Goal: Task Accomplishment & Management: Complete application form

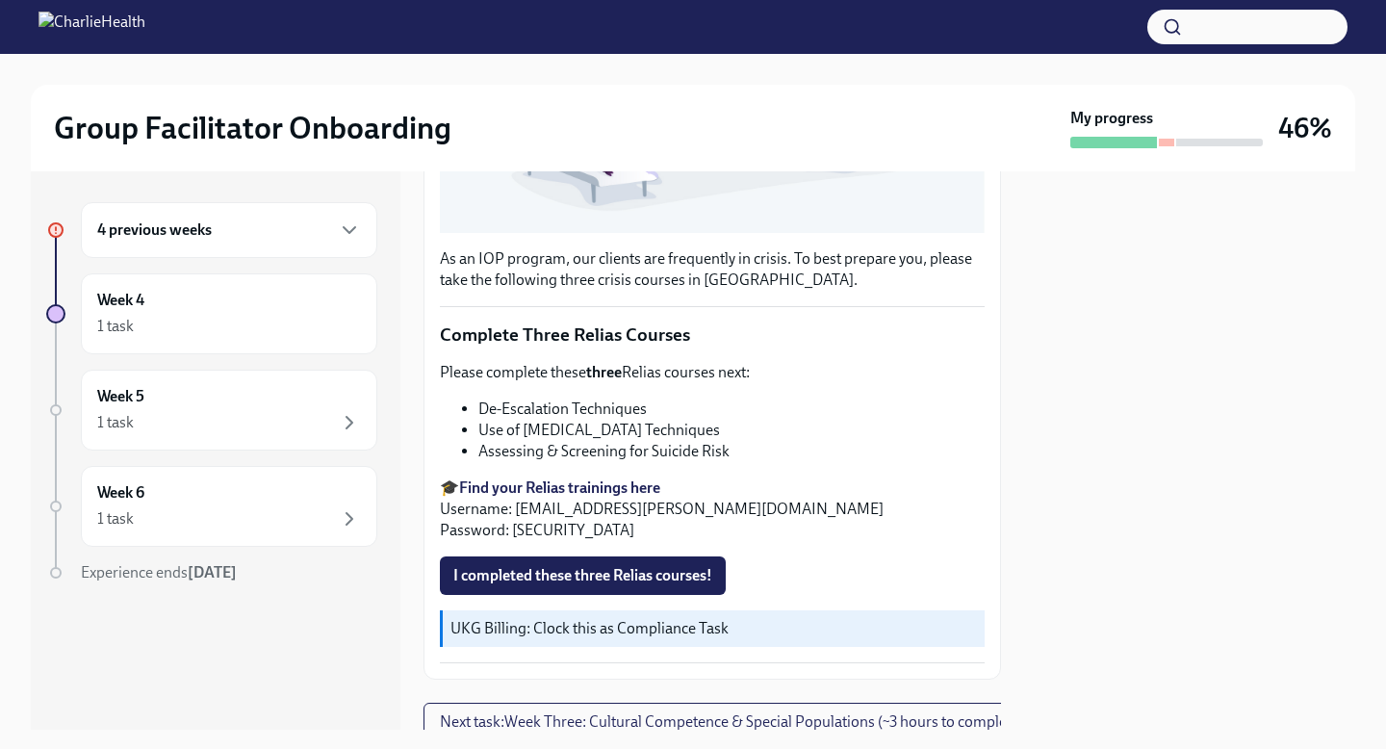
scroll to position [554, 0]
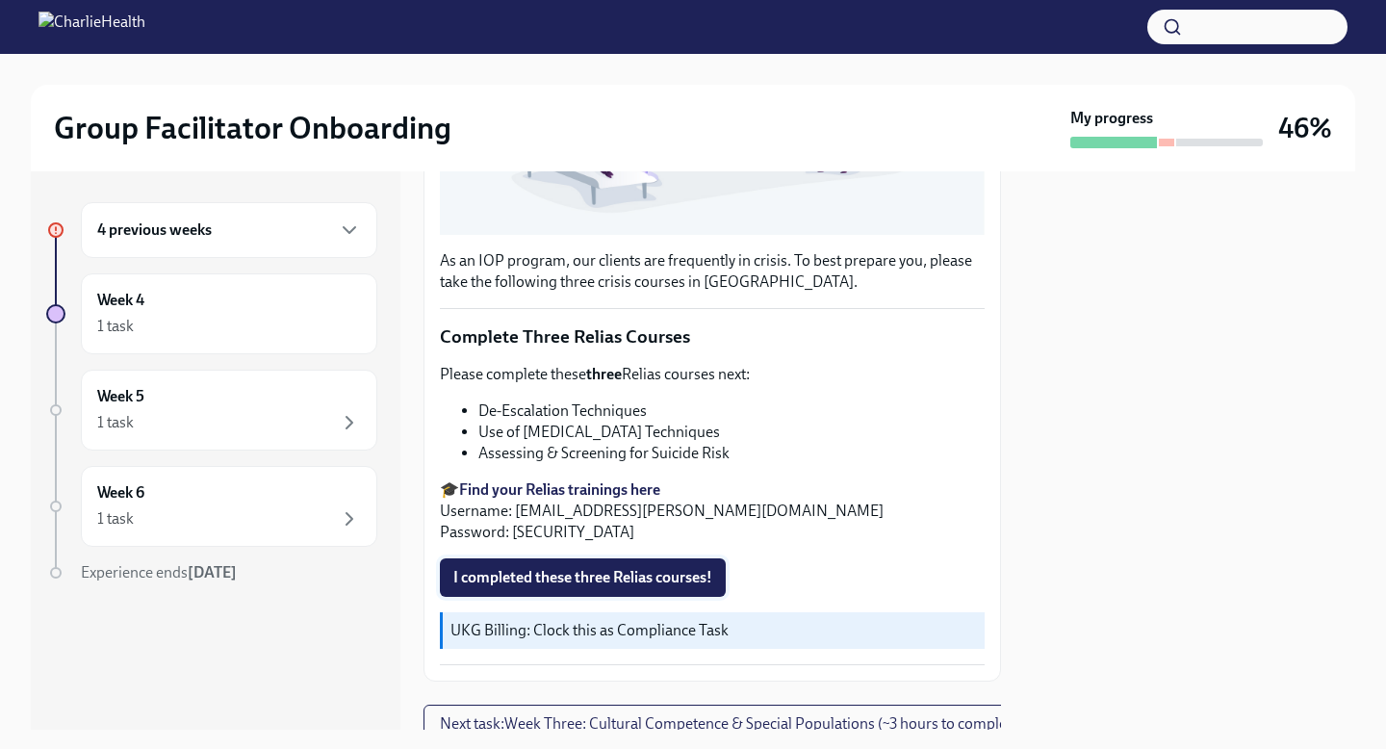
click at [584, 569] on span "I completed these three Relias courses!" at bounding box center [582, 577] width 259 height 19
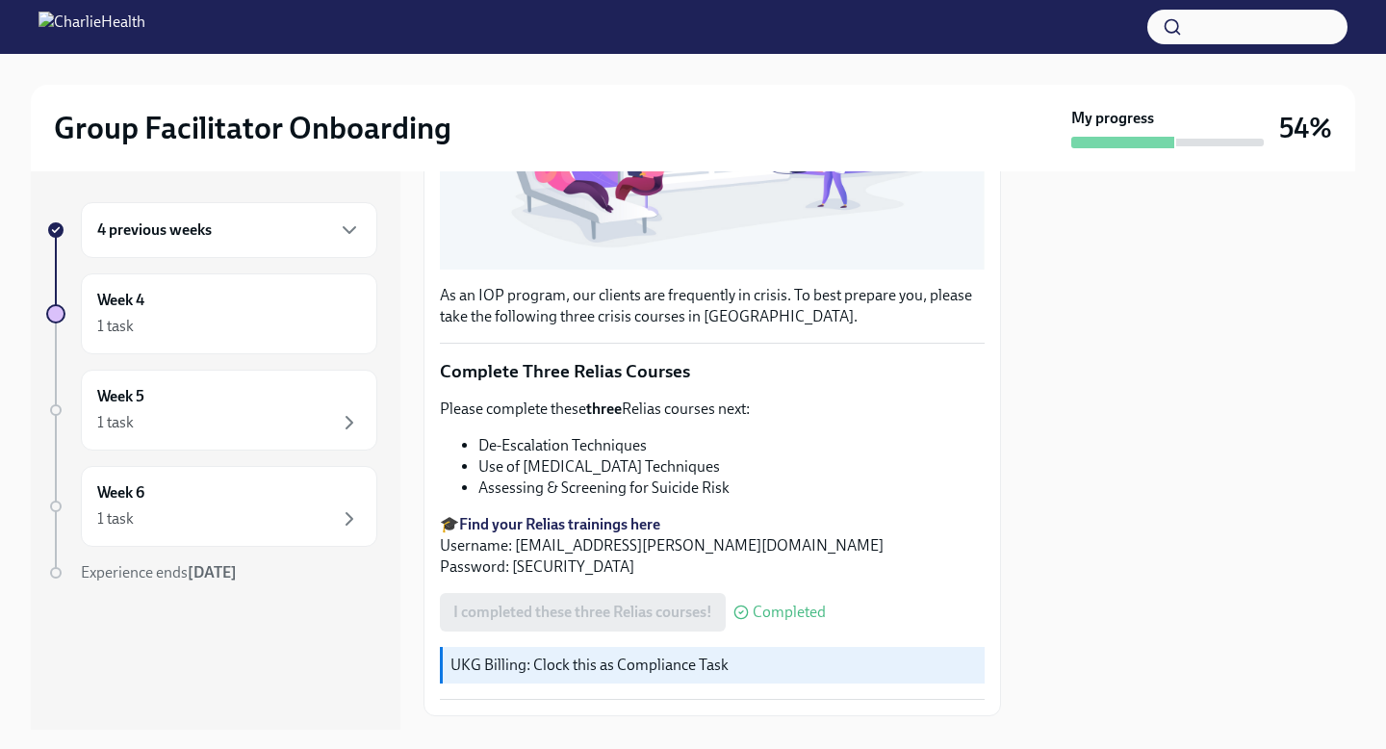
scroll to position [630, 0]
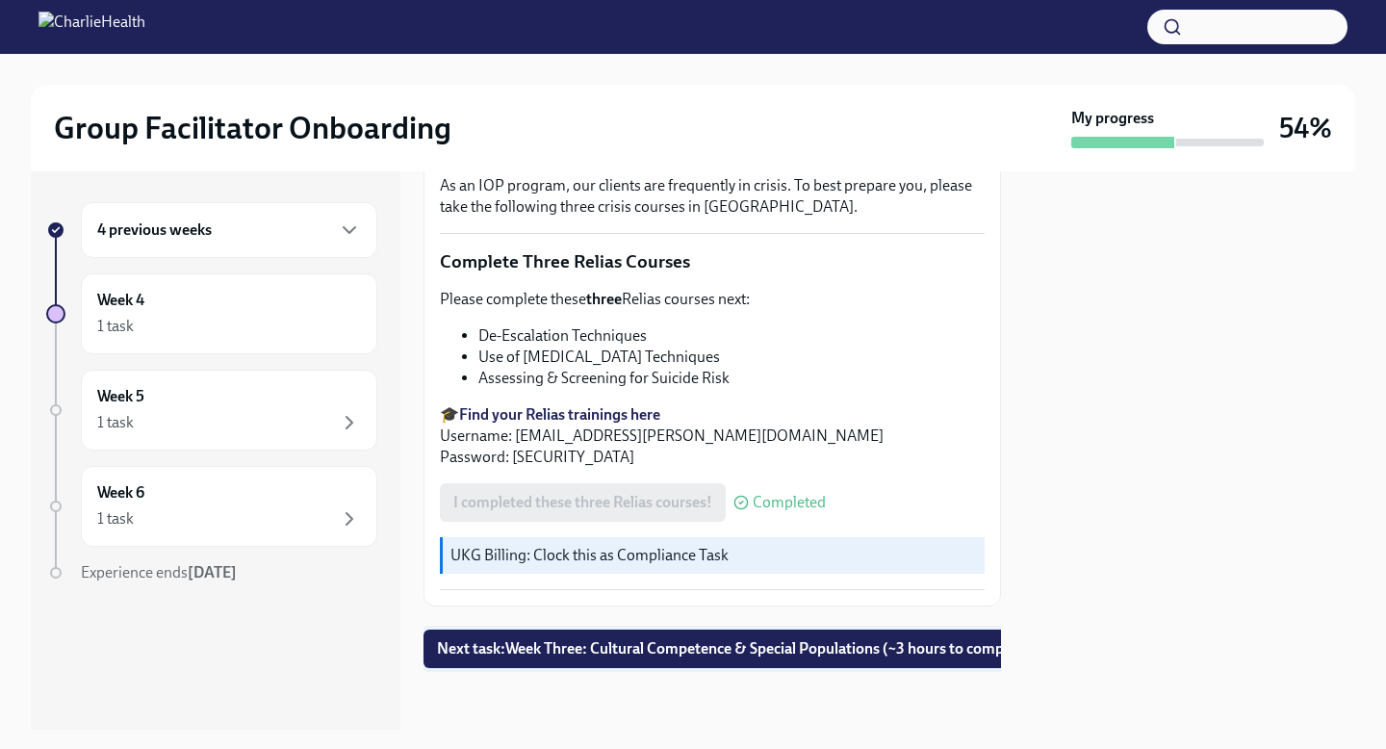
click at [712, 655] on span "Next task : Week Three: Cultural Competence & Special Populations (~3 hours to …" at bounding box center [736, 648] width 598 height 19
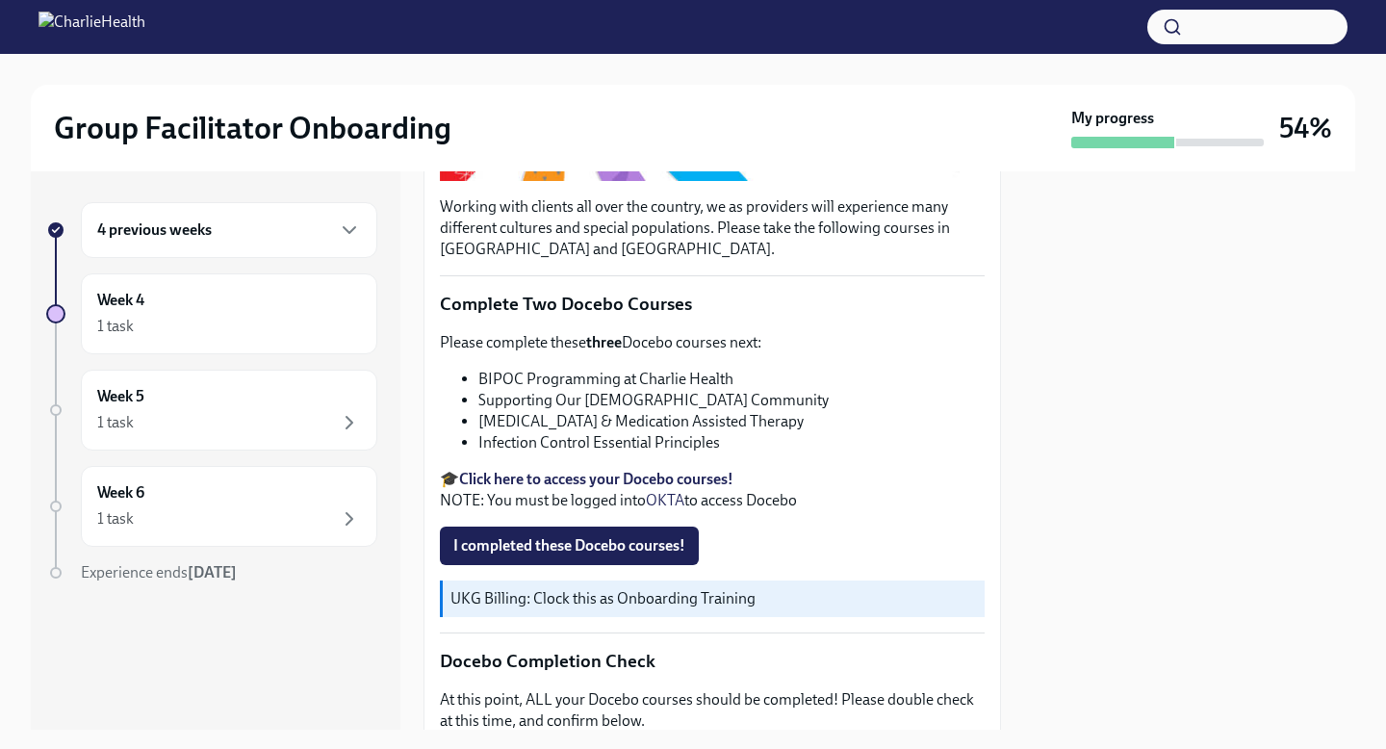
scroll to position [536, 0]
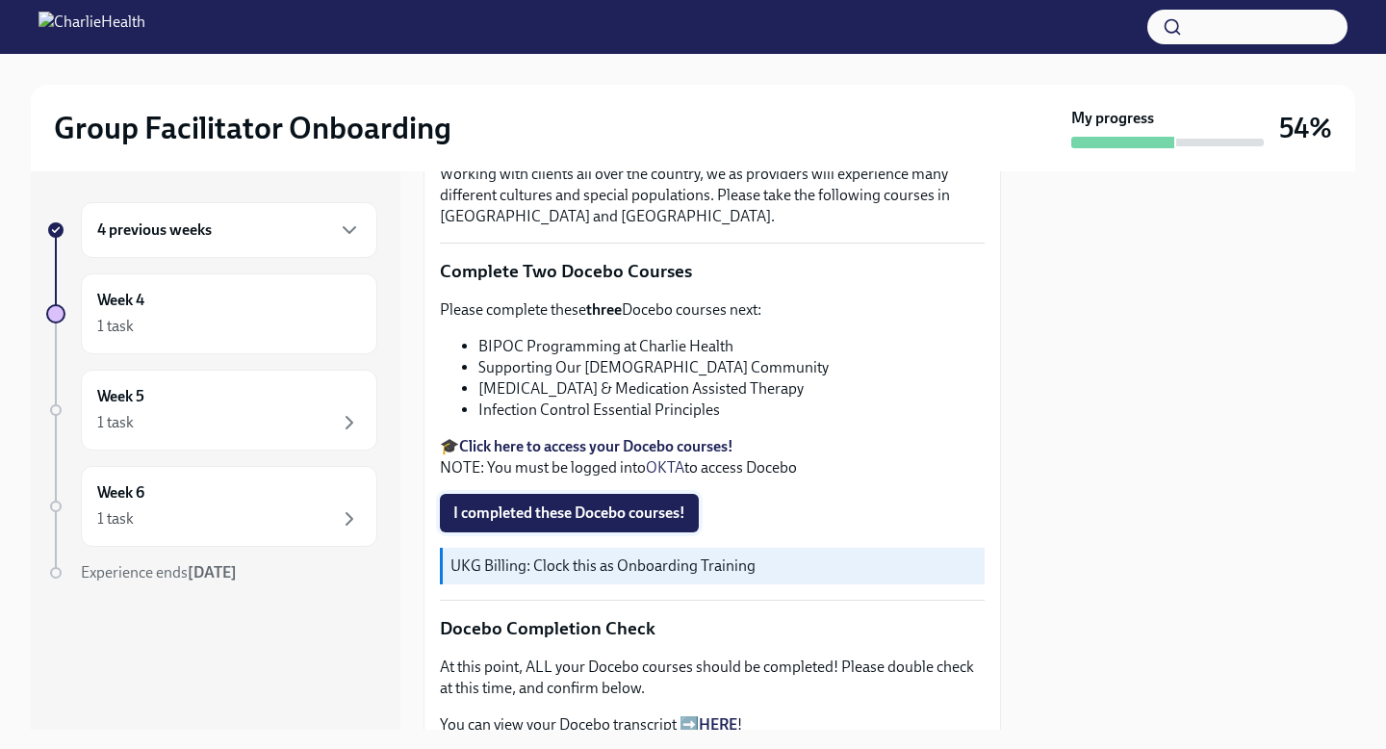
click at [599, 518] on span "I completed these Docebo courses!" at bounding box center [569, 512] width 232 height 19
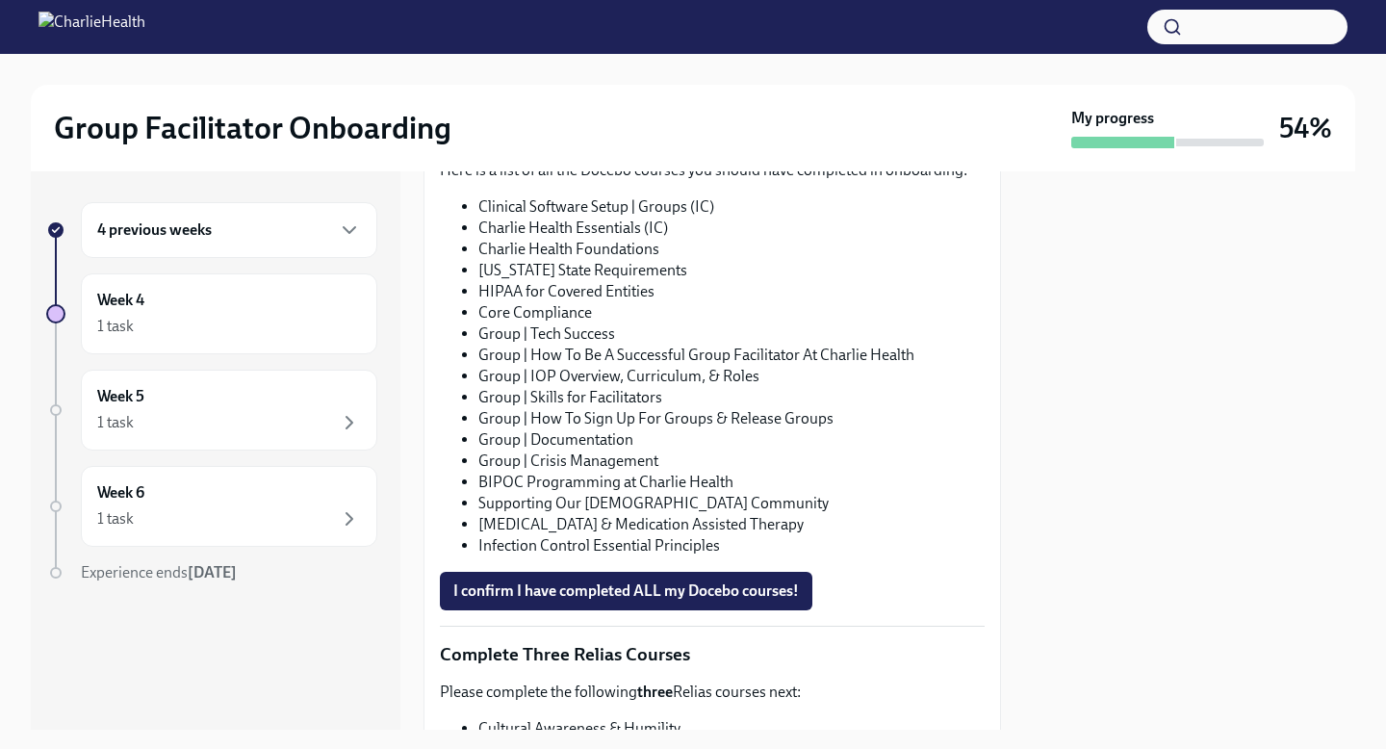
scroll to position [1132, 0]
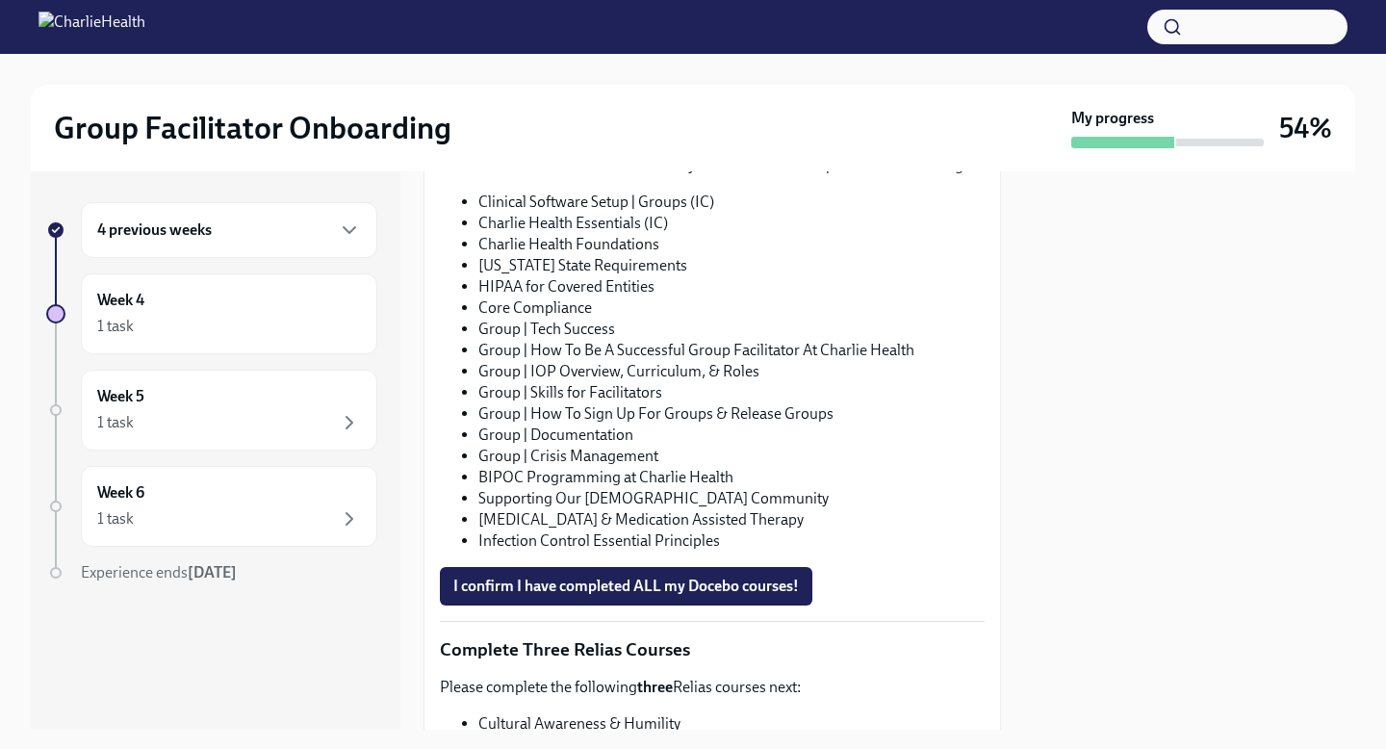
click at [624, 563] on div "Working with clients all over the country, we as providers will experience many…" at bounding box center [712, 153] width 545 height 1649
click at [620, 583] on span "I confirm I have completed ALL my Docebo courses!" at bounding box center [626, 586] width 346 height 19
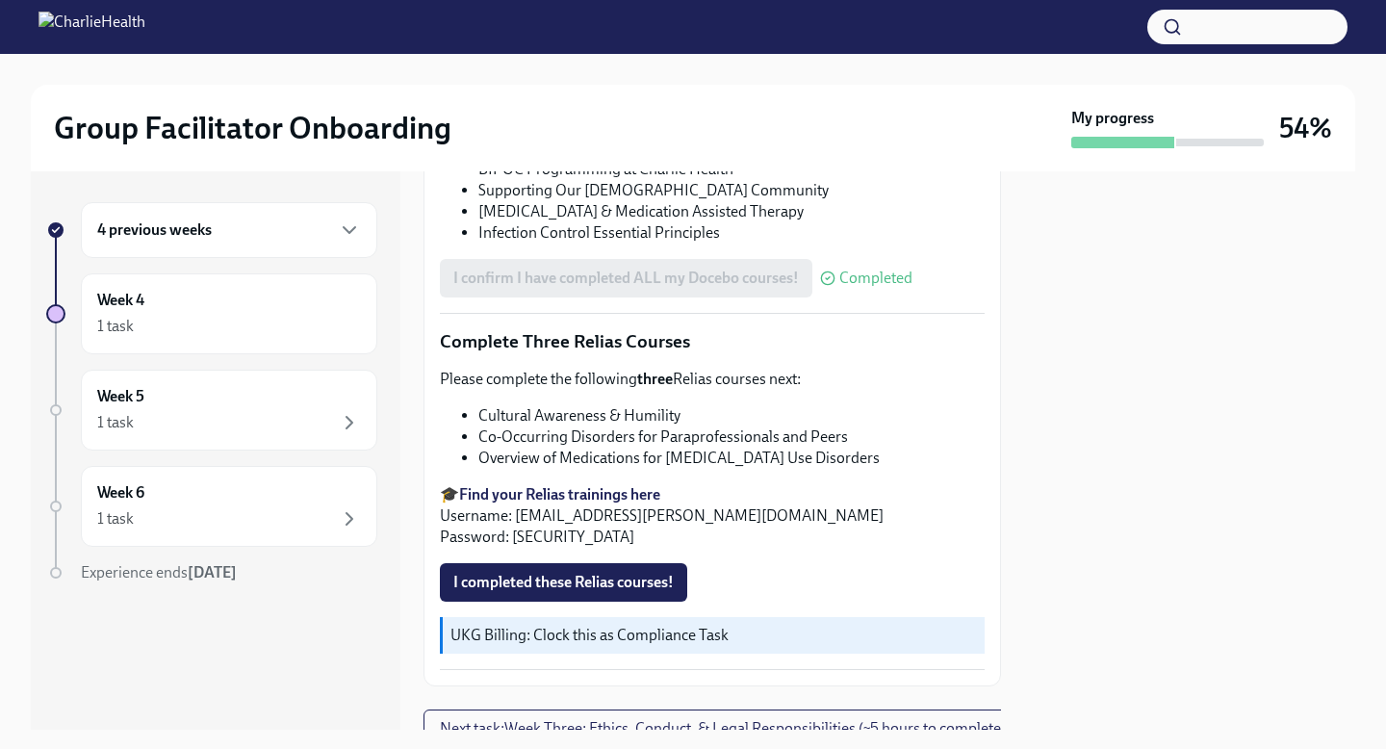
scroll to position [1520, 0]
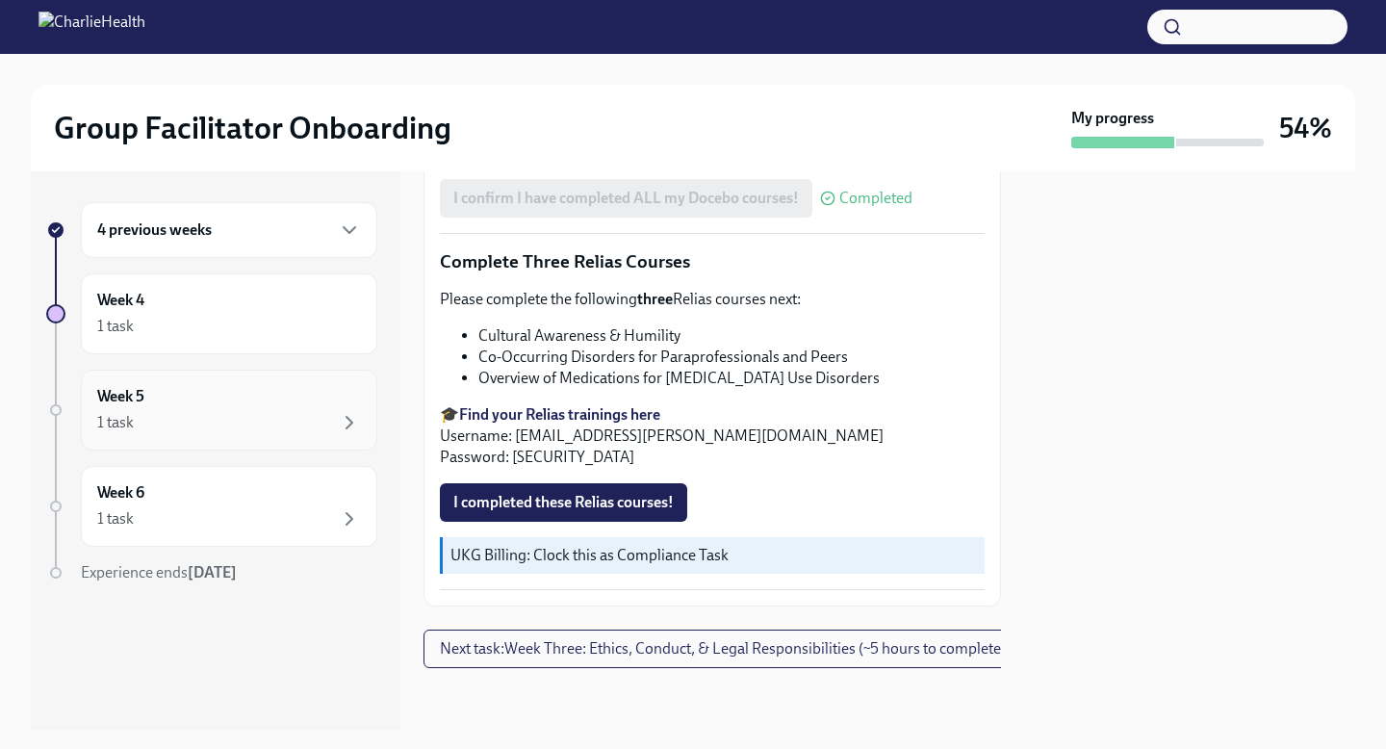
click at [298, 426] on div "1 task" at bounding box center [229, 422] width 264 height 23
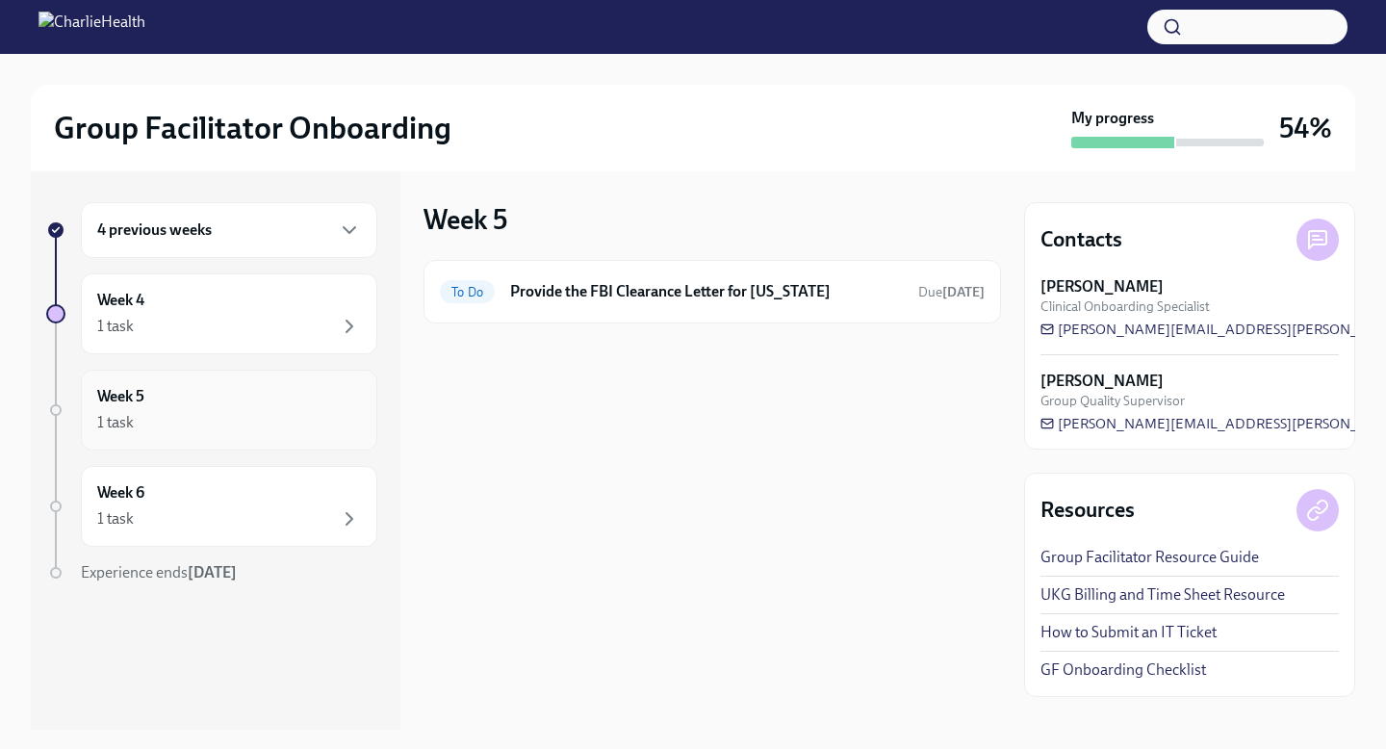
click at [314, 421] on div "1 task" at bounding box center [229, 422] width 264 height 23
click at [298, 502] on div "Week 6 1 task" at bounding box center [229, 506] width 264 height 48
click at [293, 339] on div "Week 4 1 task" at bounding box center [229, 313] width 297 height 81
click at [309, 226] on div "4 previous weeks" at bounding box center [229, 230] width 264 height 23
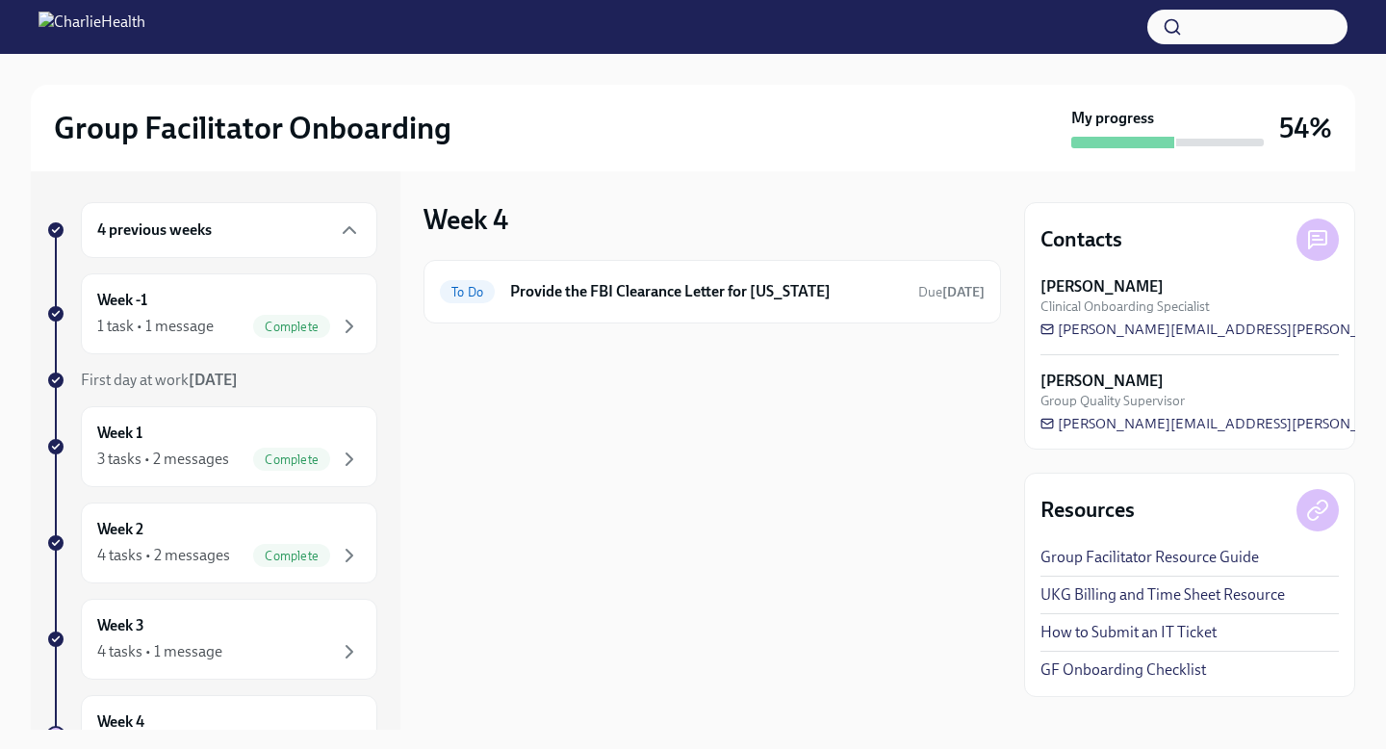
click at [303, 241] on div "4 previous weeks" at bounding box center [229, 230] width 264 height 23
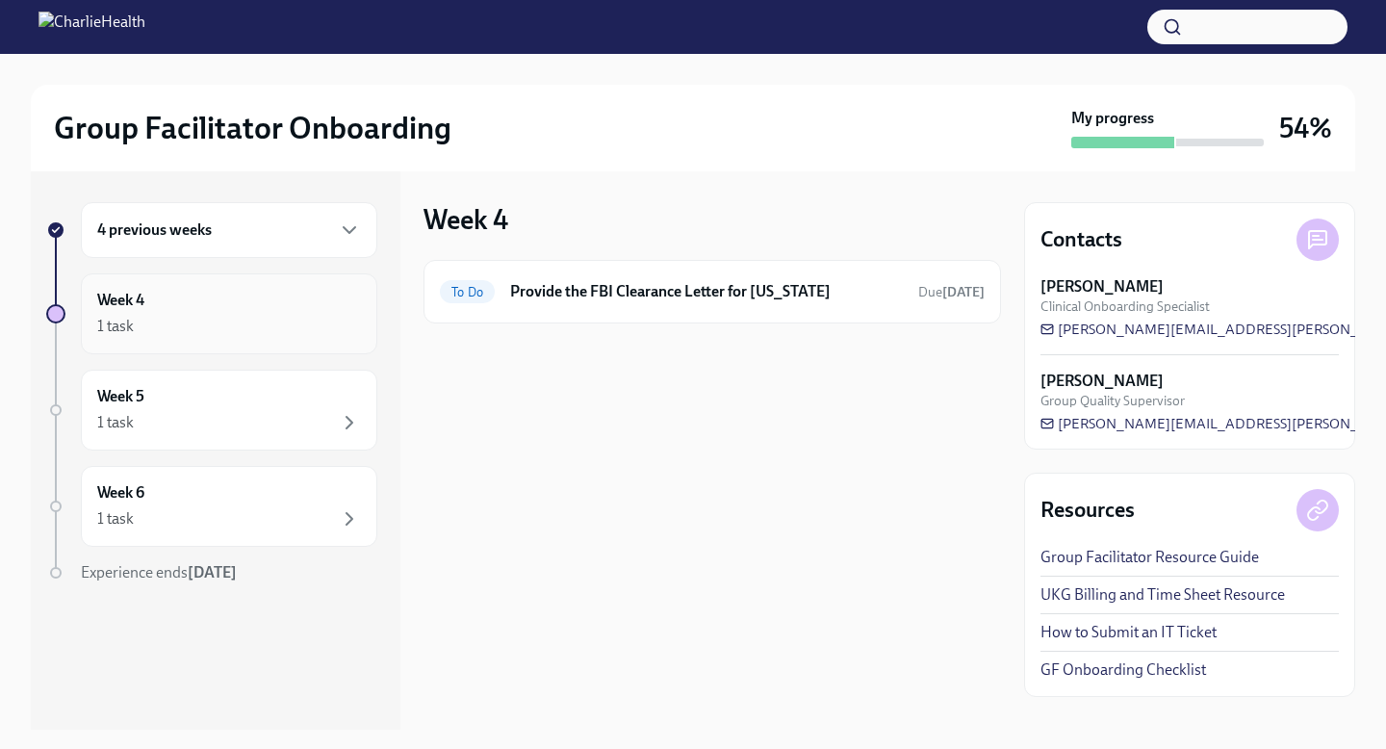
click at [275, 320] on div "1 task" at bounding box center [229, 326] width 264 height 23
click at [280, 251] on div "4 previous weeks" at bounding box center [229, 230] width 297 height 56
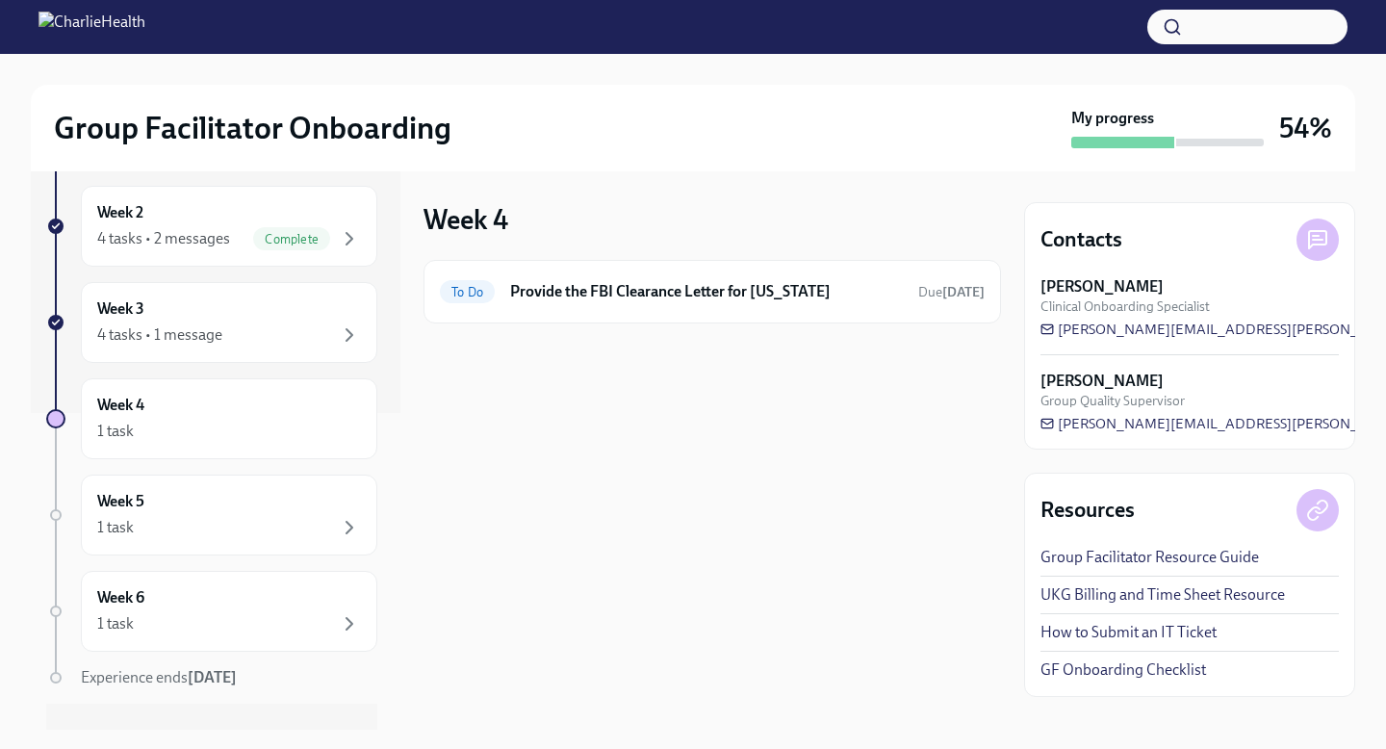
scroll to position [342, 0]
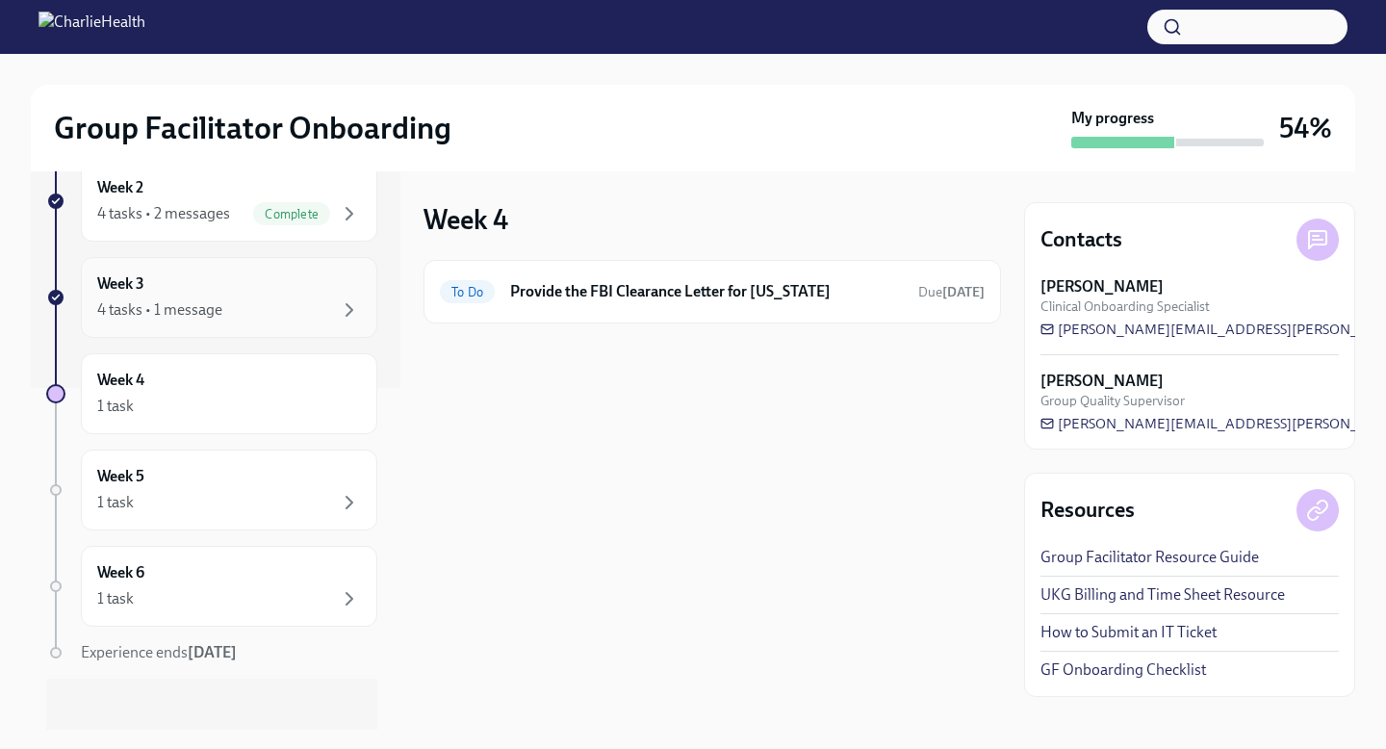
click at [224, 304] on div "4 tasks • 1 message" at bounding box center [229, 309] width 264 height 23
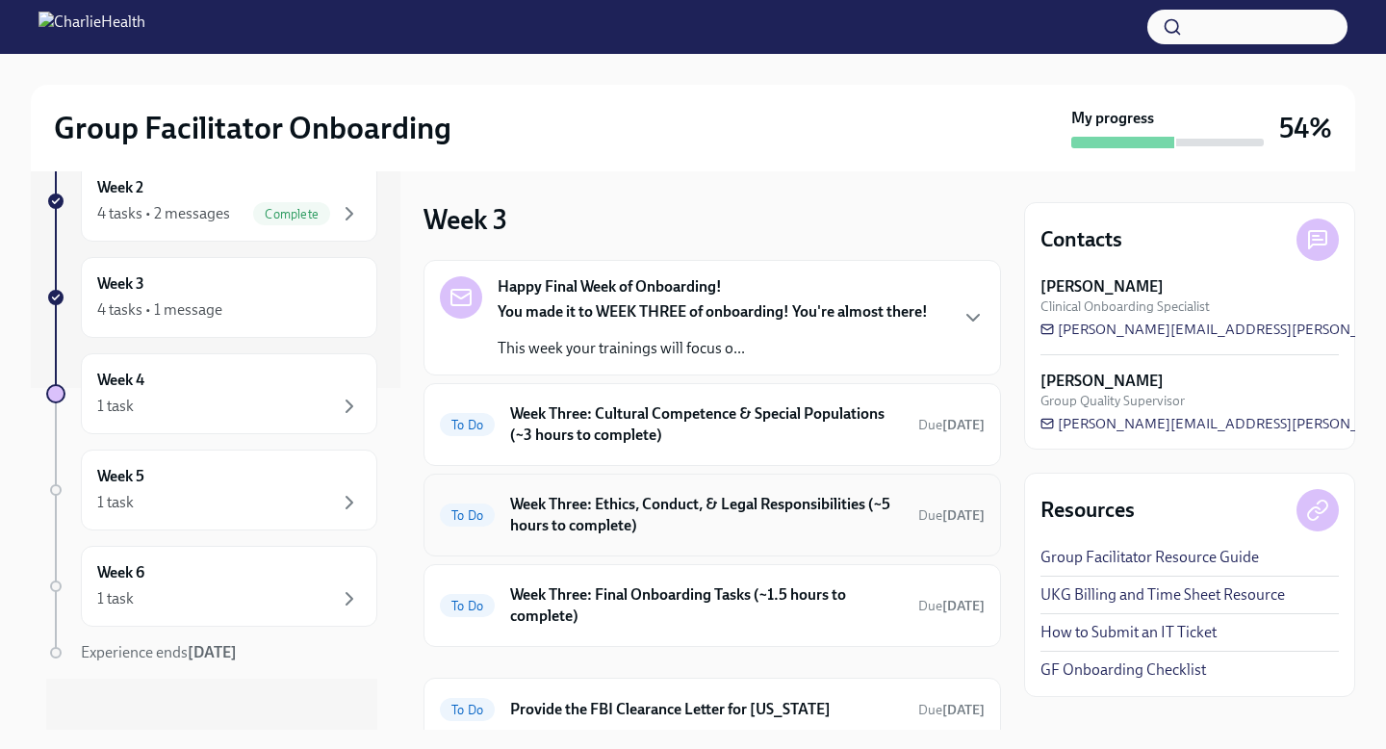
scroll to position [73, 0]
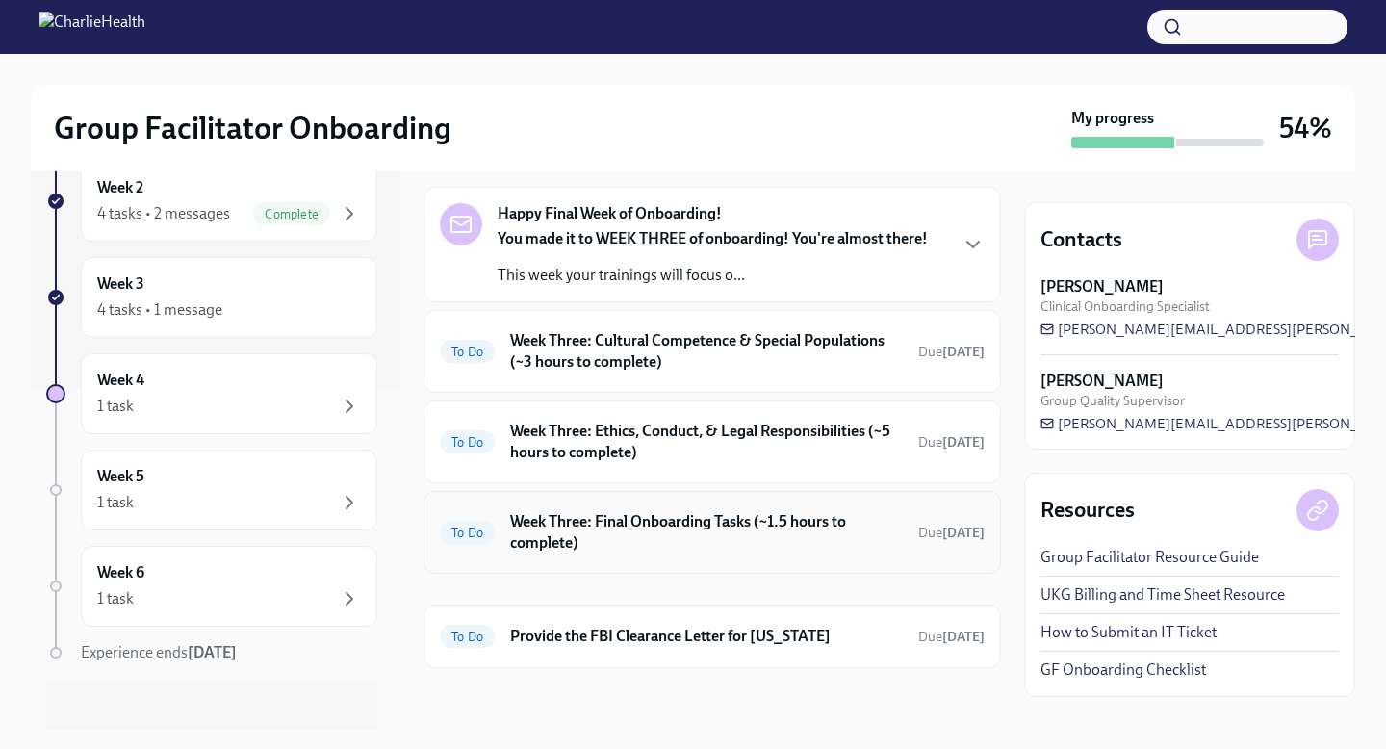
click at [857, 565] on div "To Do Week Three: Final Onboarding Tasks (~1.5 hours to complete) Due [DATE]" at bounding box center [713, 532] width 578 height 83
click at [526, 535] on h6 "Week Three: Final Onboarding Tasks (~1.5 hours to complete)" at bounding box center [706, 532] width 393 height 42
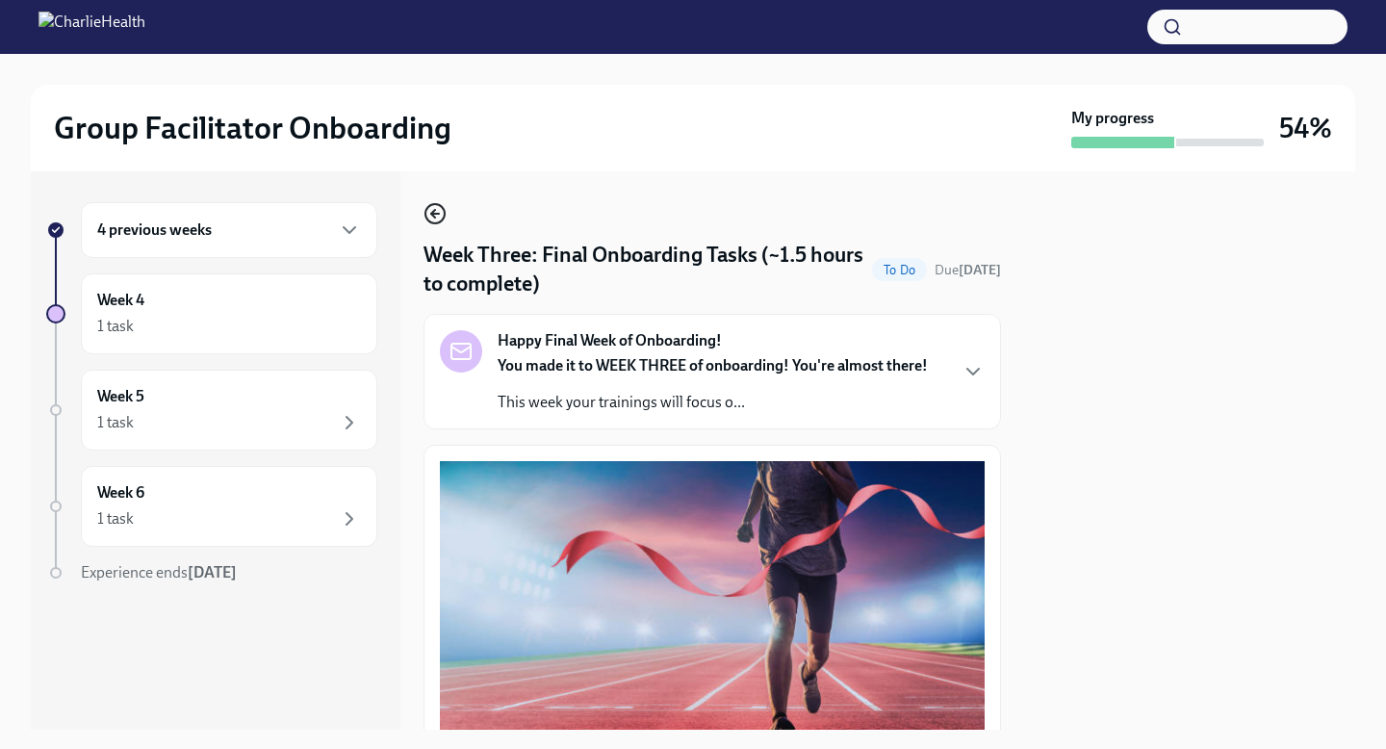
click at [438, 214] on icon "button" at bounding box center [435, 214] width 8 height 0
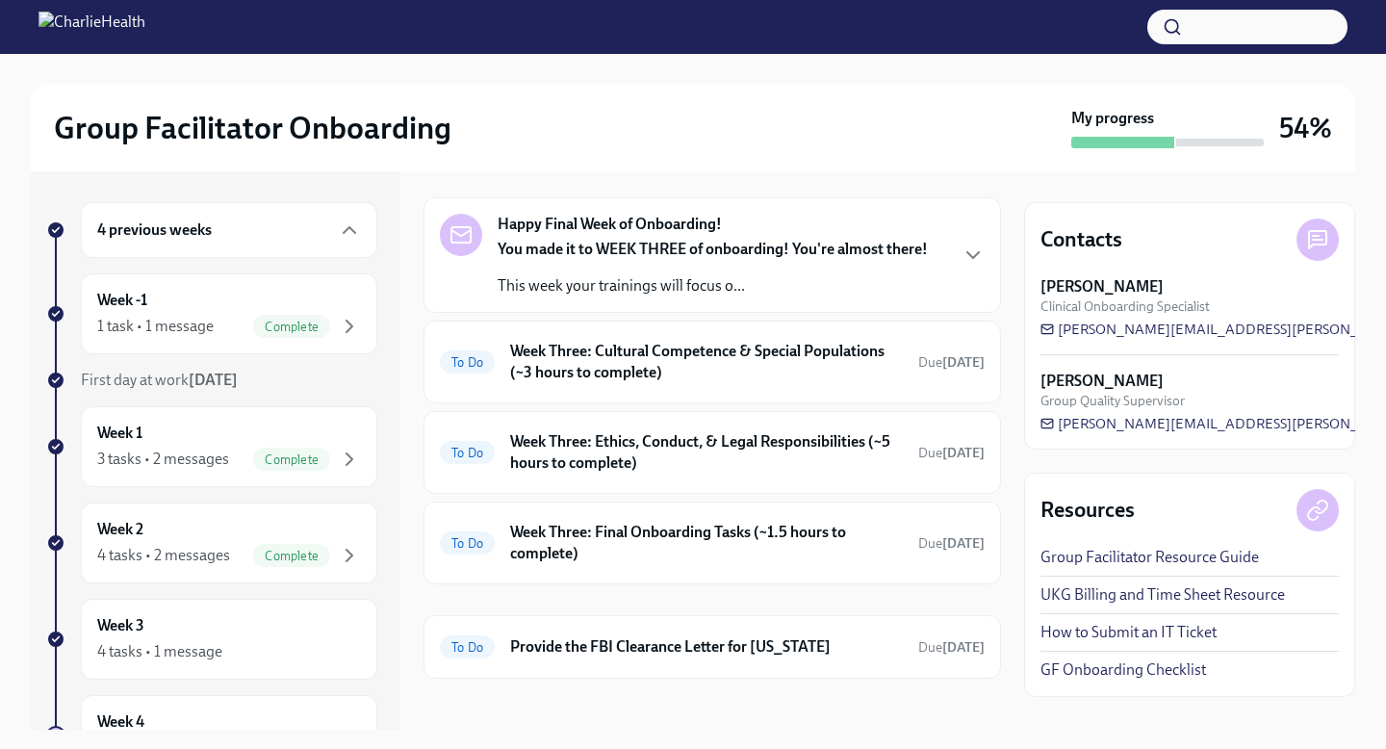
scroll to position [73, 0]
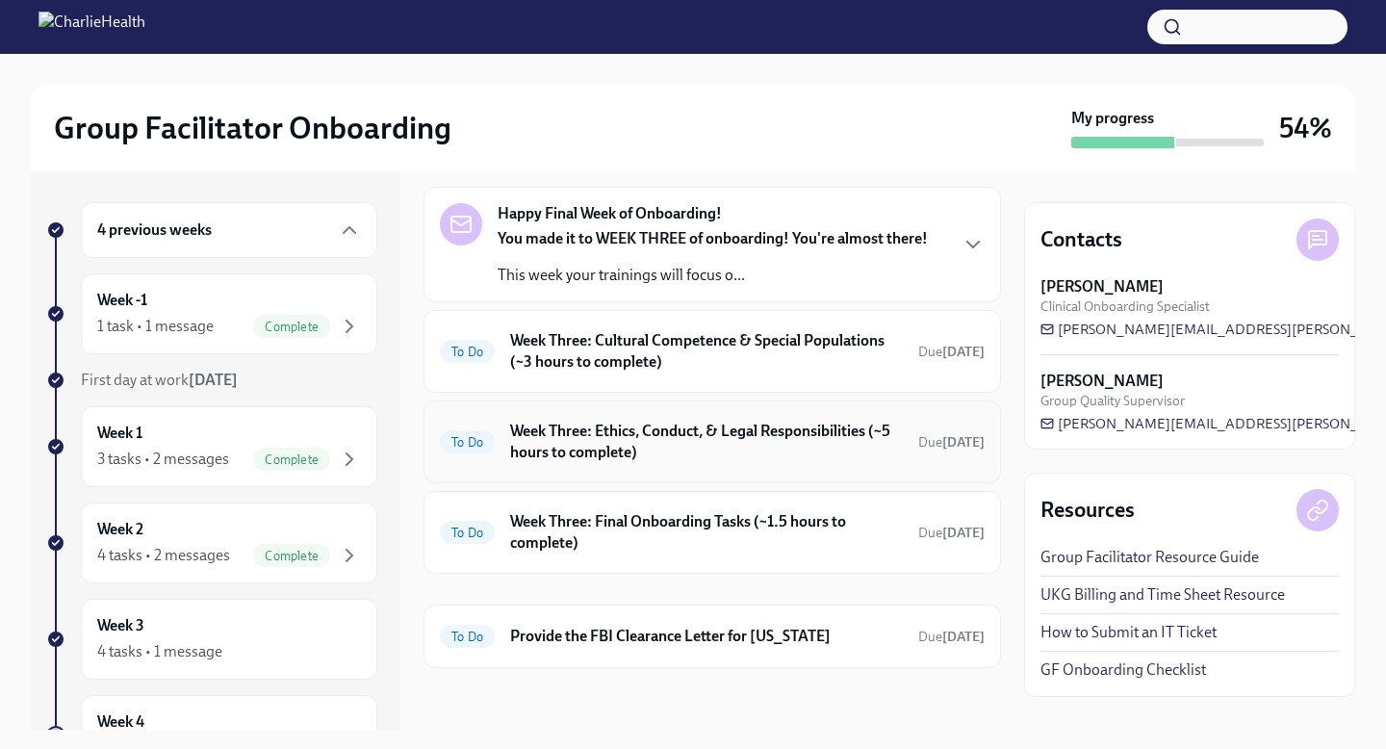
click at [733, 458] on h6 "Week Three: Ethics, Conduct, & Legal Responsibilities (~5 hours to complete)" at bounding box center [706, 442] width 393 height 42
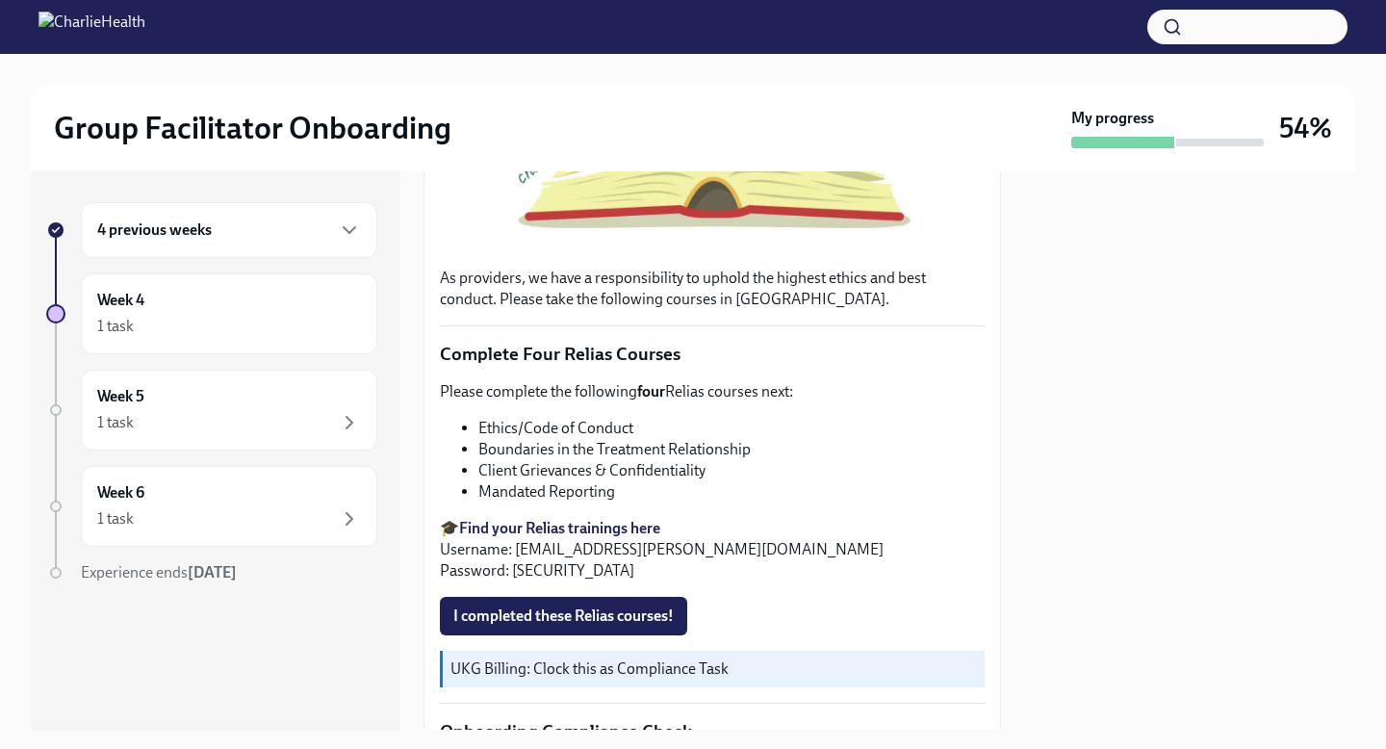
scroll to position [611, 0]
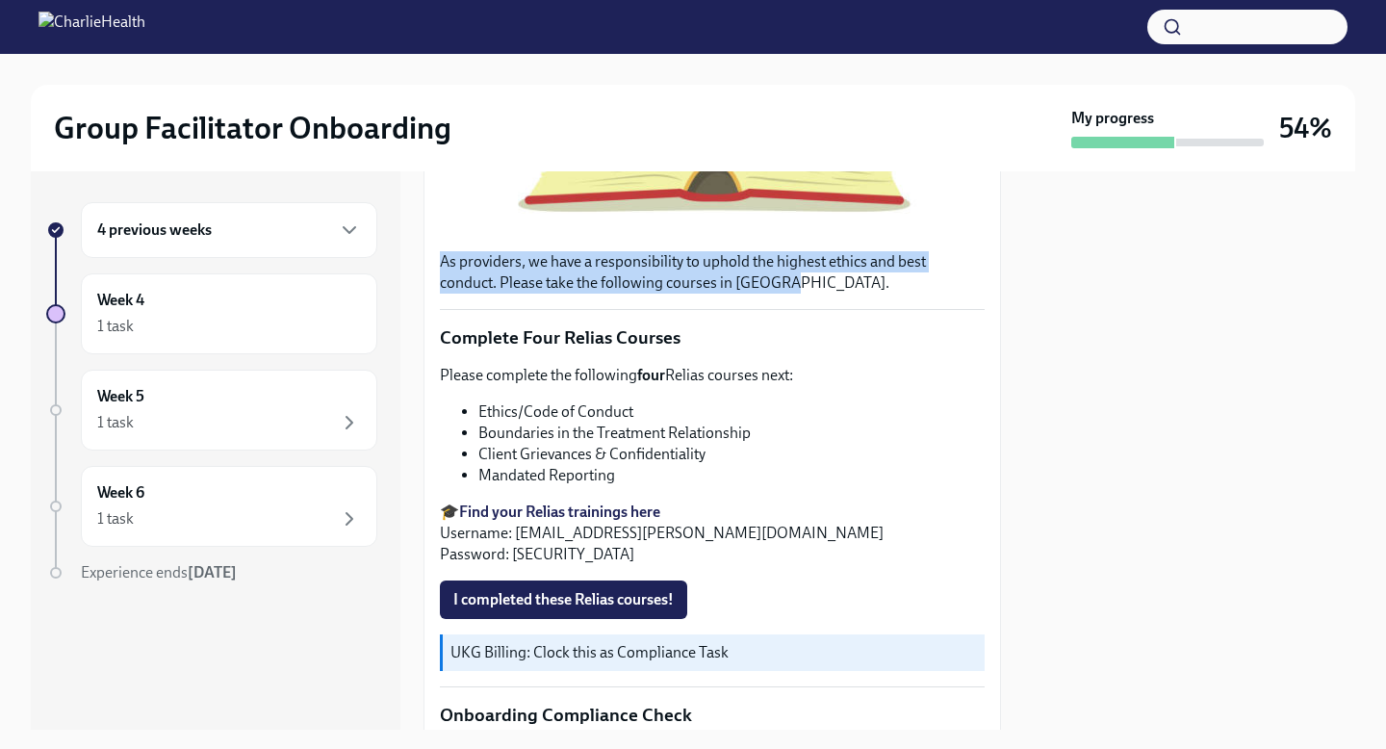
drag, startPoint x: 474, startPoint y: 299, endPoint x: 503, endPoint y: 176, distance: 126.8
click at [503, 176] on div "As providers, we have a responsibility to uphold the highest ethics and best co…" at bounding box center [712, 442] width 545 height 1185
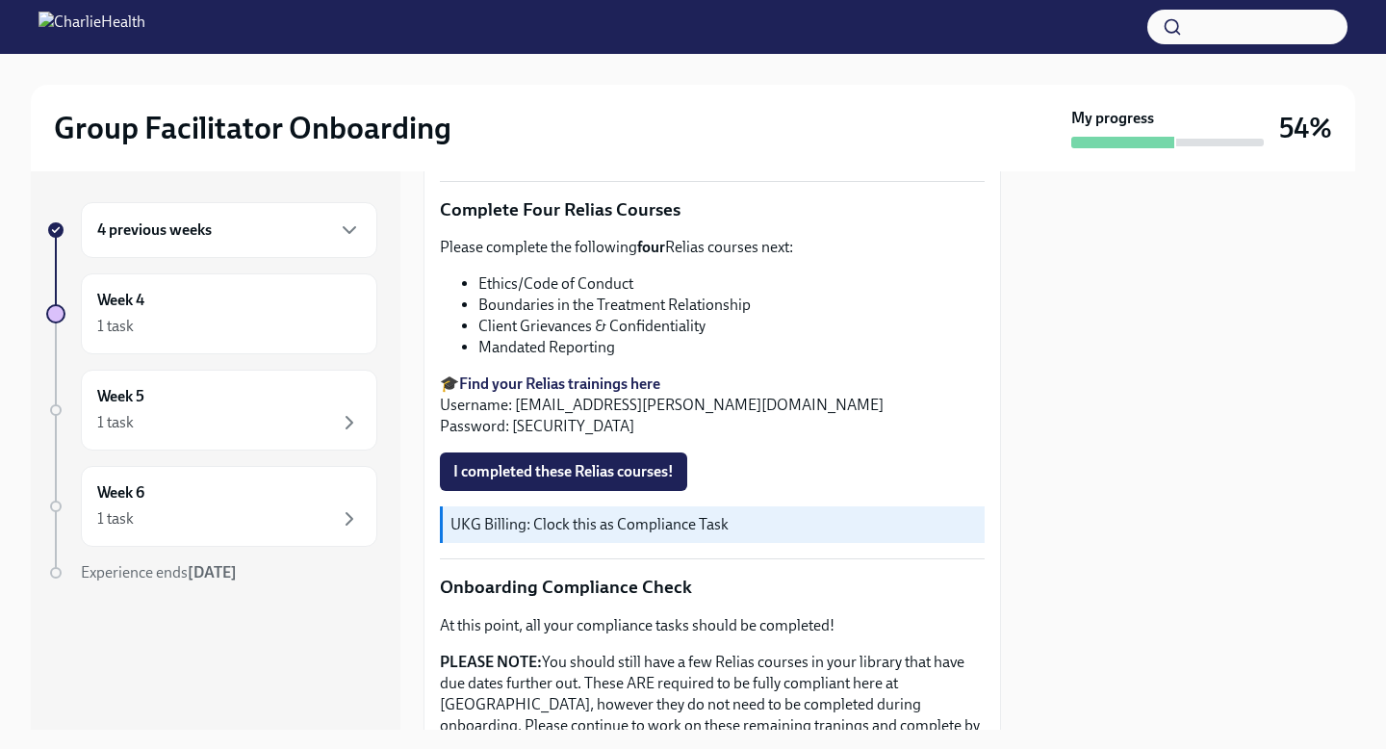
scroll to position [738, 0]
click at [581, 469] on span "I completed these Relias courses!" at bounding box center [563, 472] width 220 height 19
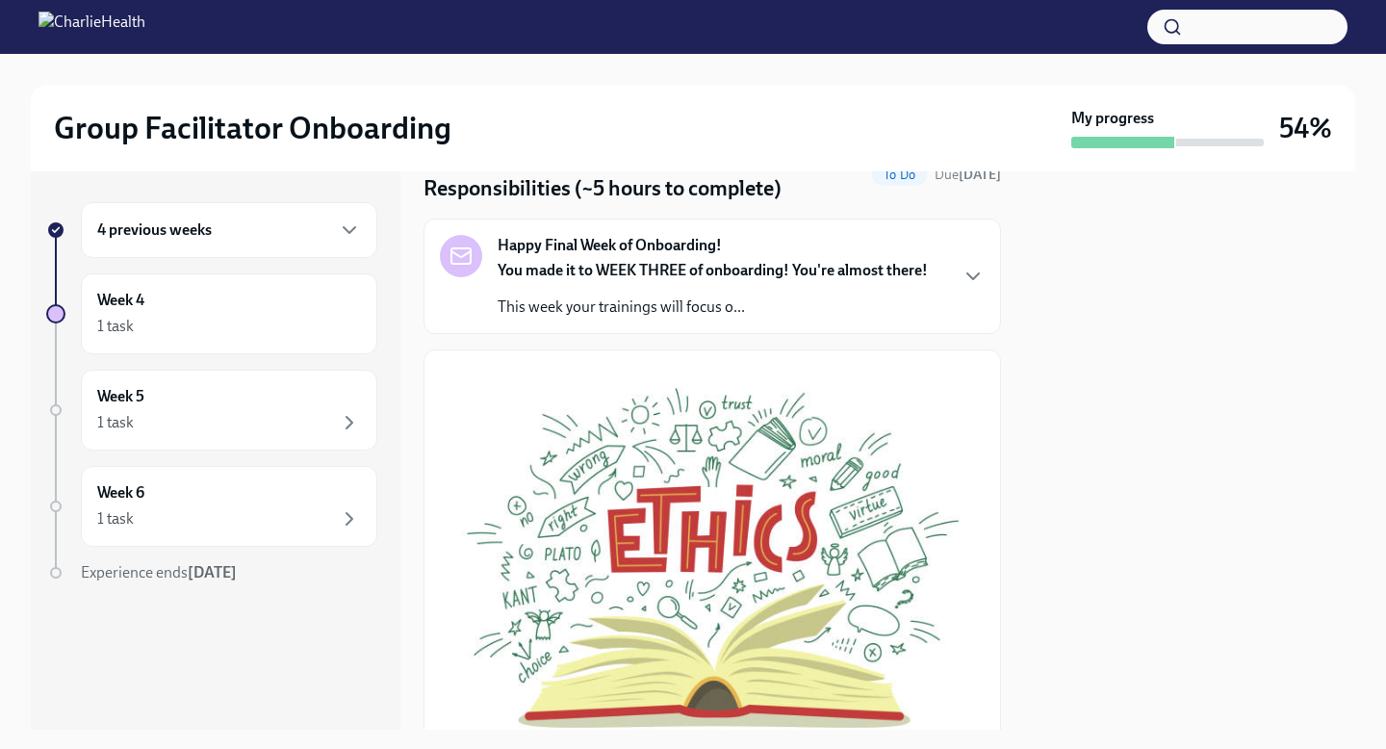
scroll to position [0, 0]
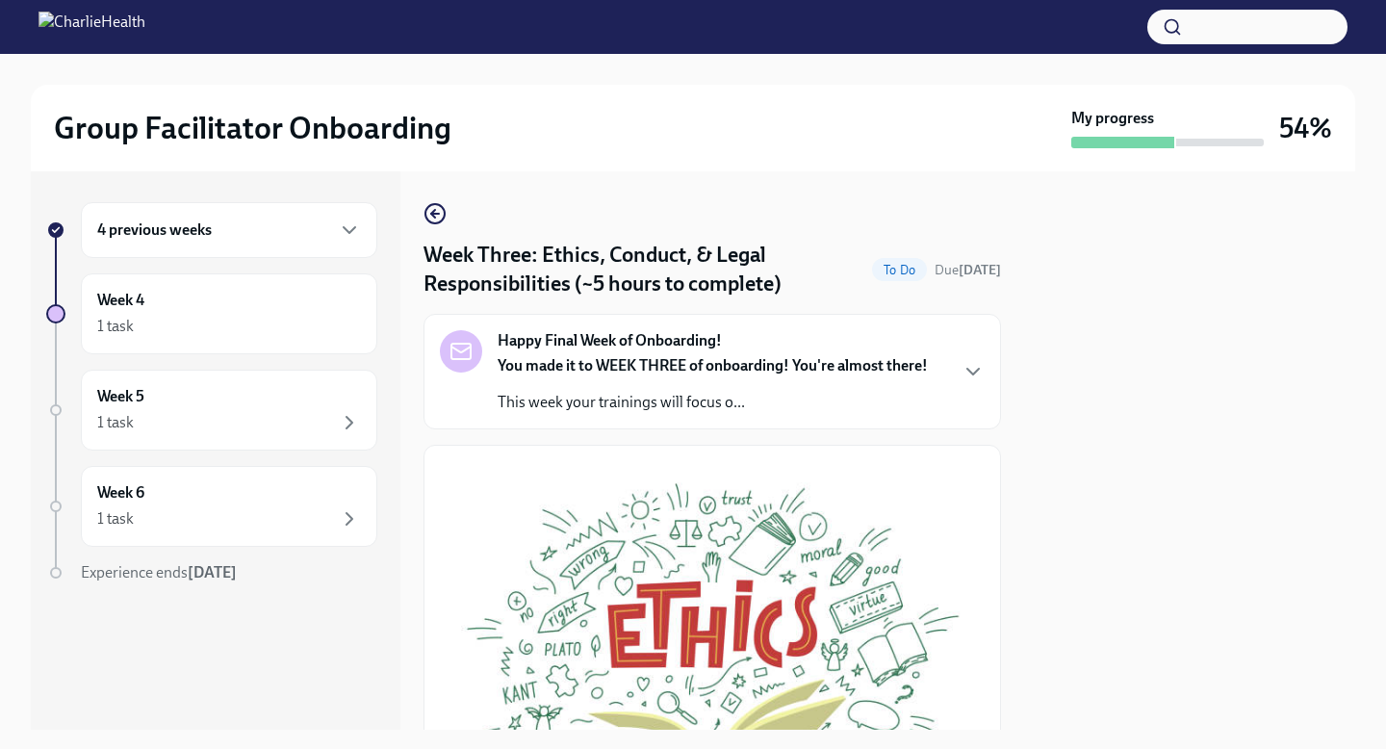
click at [971, 387] on div "Happy Final Week of Onboarding! You made it to WEEK THREE of onboarding! You're…" at bounding box center [712, 371] width 545 height 83
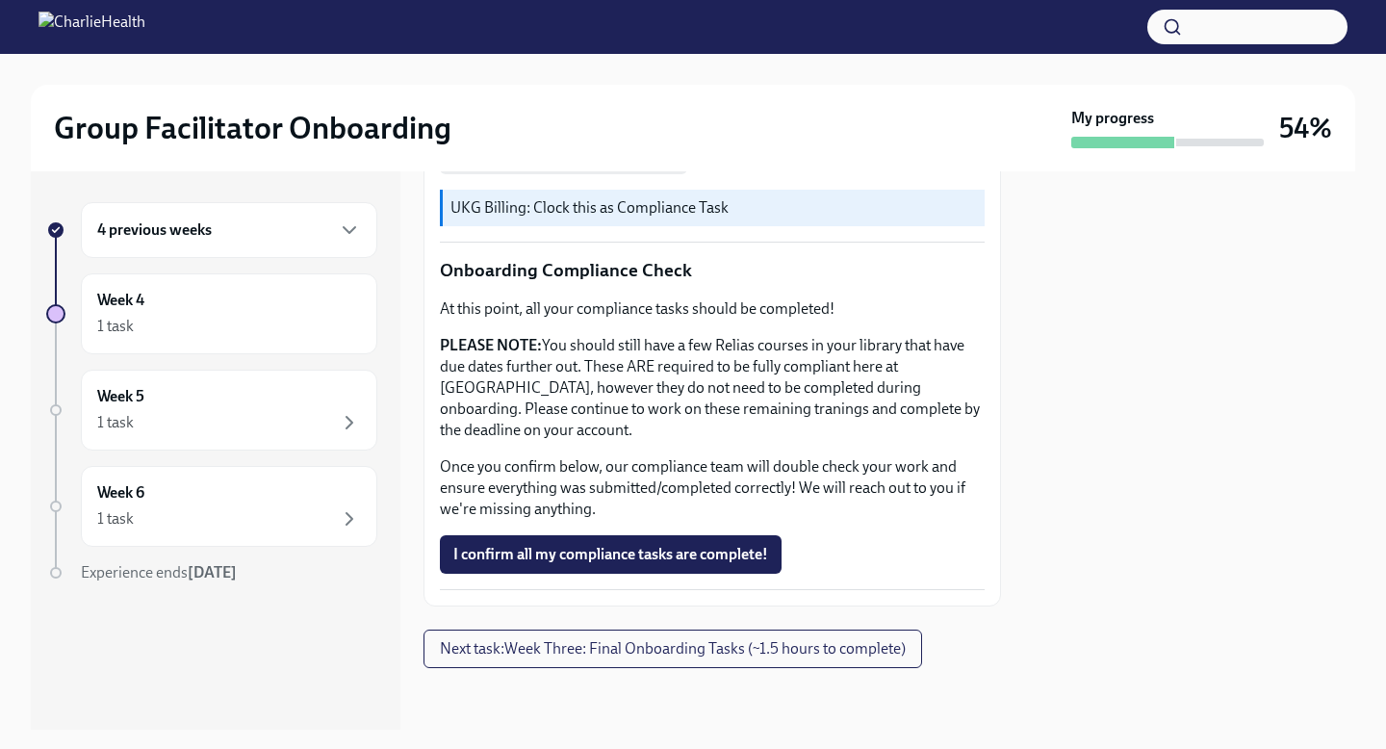
scroll to position [1809, 0]
click at [301, 347] on div "Week 4 1 task" at bounding box center [229, 313] width 297 height 81
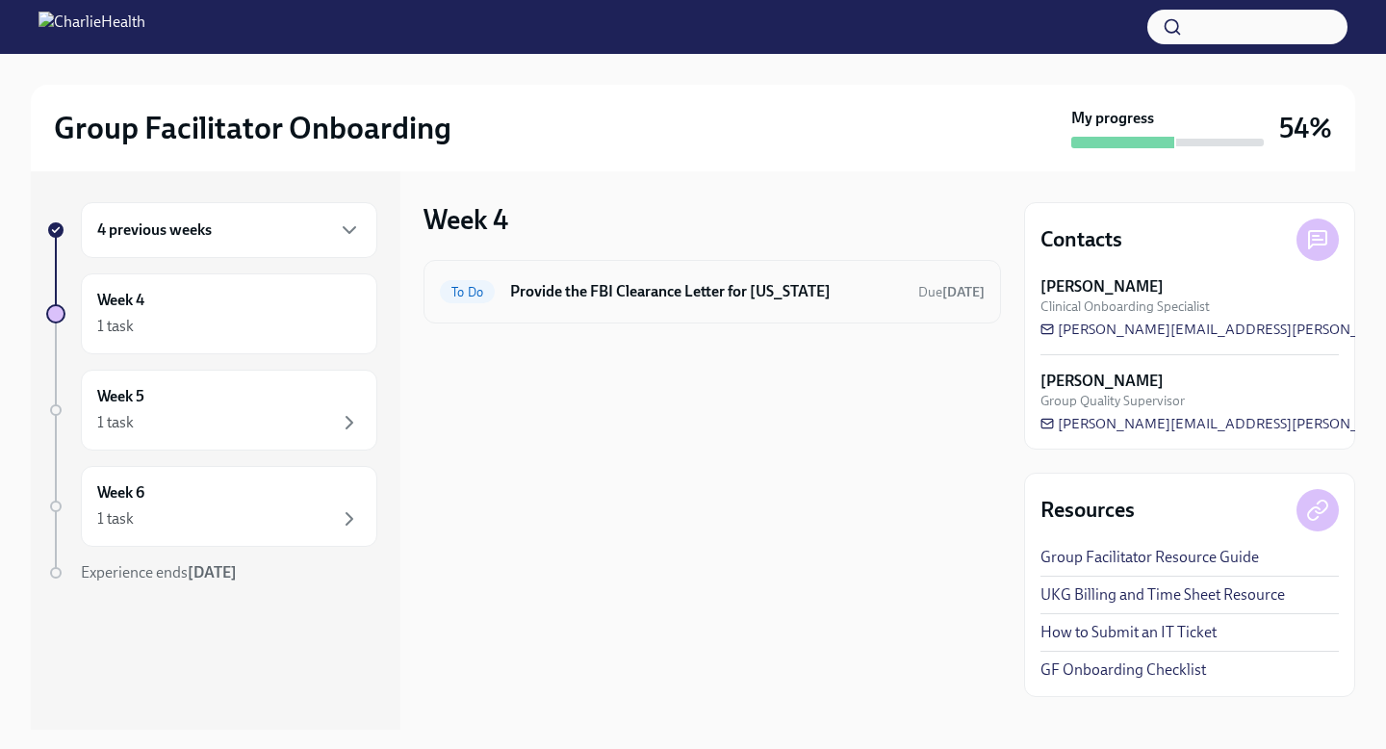
click at [738, 314] on div "To Do Provide the FBI Clearance Letter for [US_STATE] Due [DATE]" at bounding box center [713, 292] width 578 height 64
click at [235, 237] on div "4 previous weeks" at bounding box center [229, 230] width 264 height 23
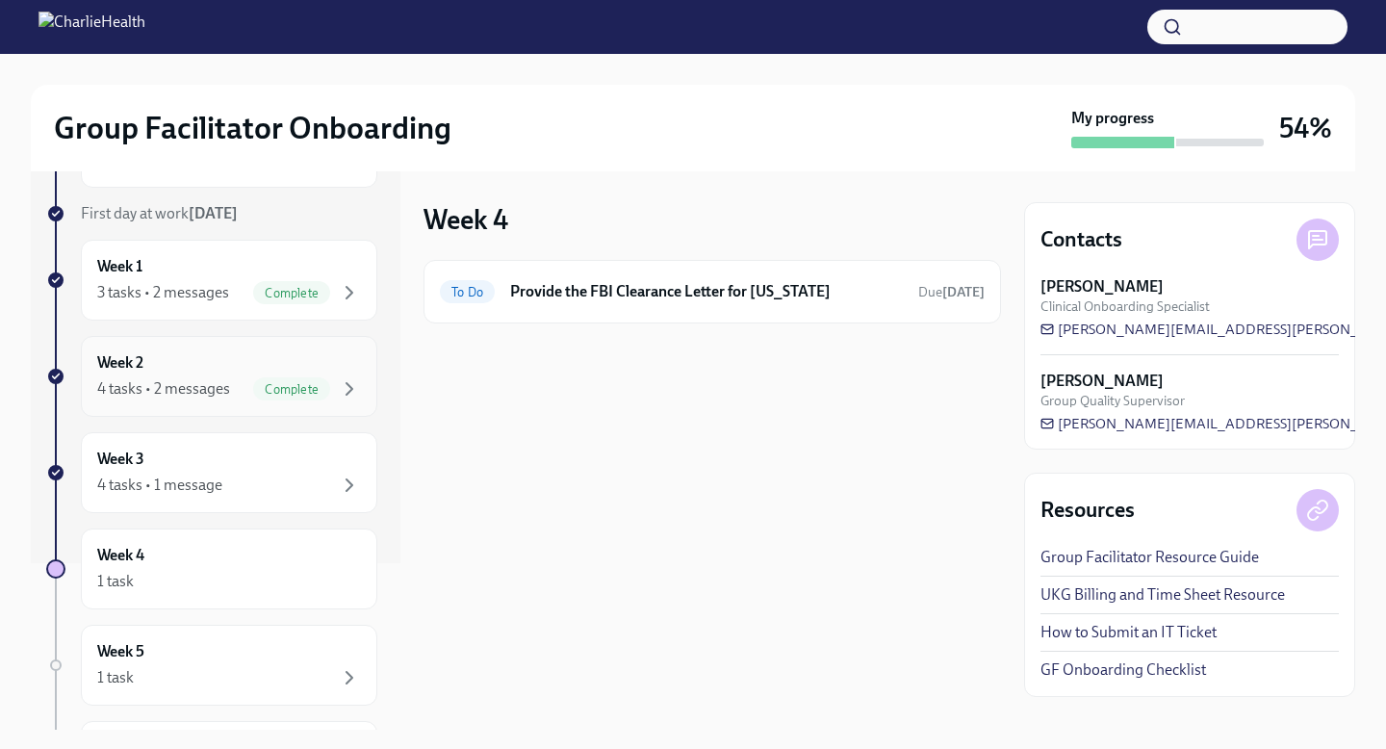
scroll to position [175, 0]
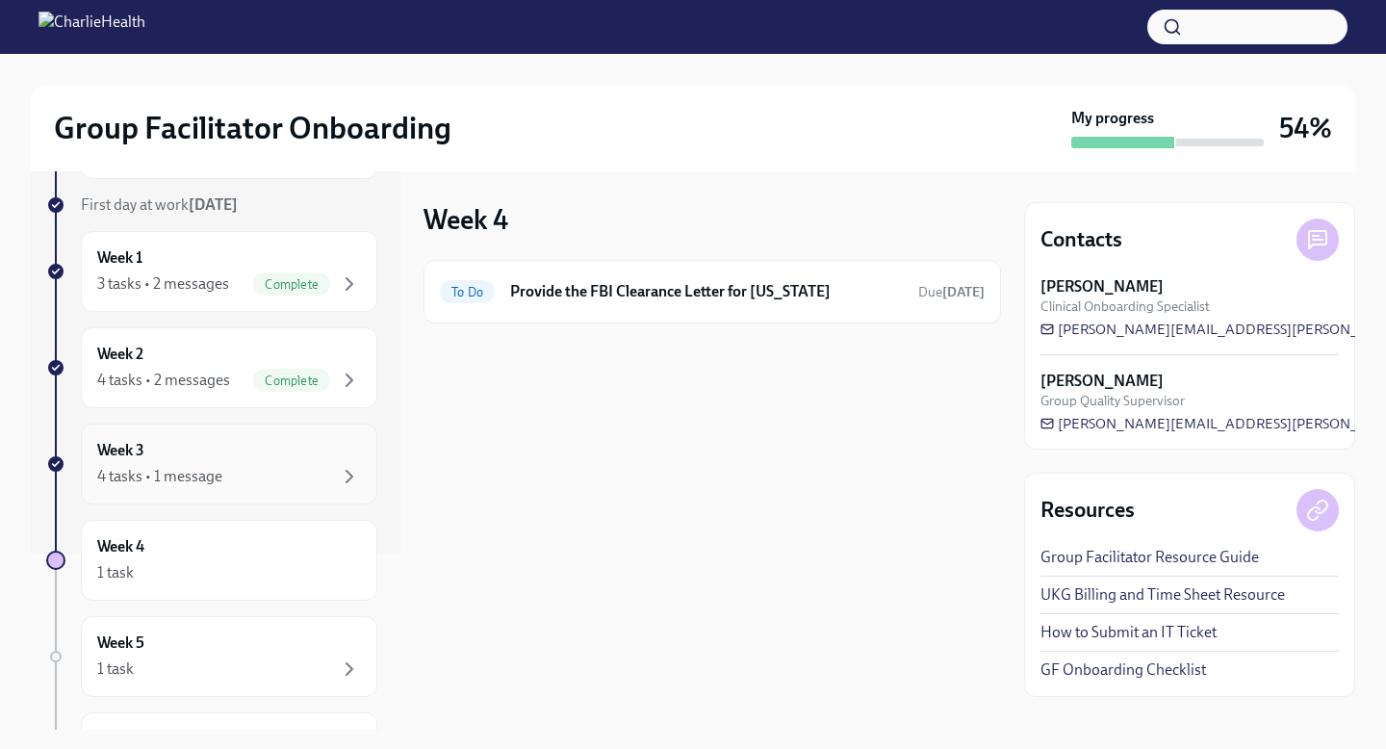
click at [327, 466] on div "4 tasks • 1 message" at bounding box center [229, 476] width 264 height 23
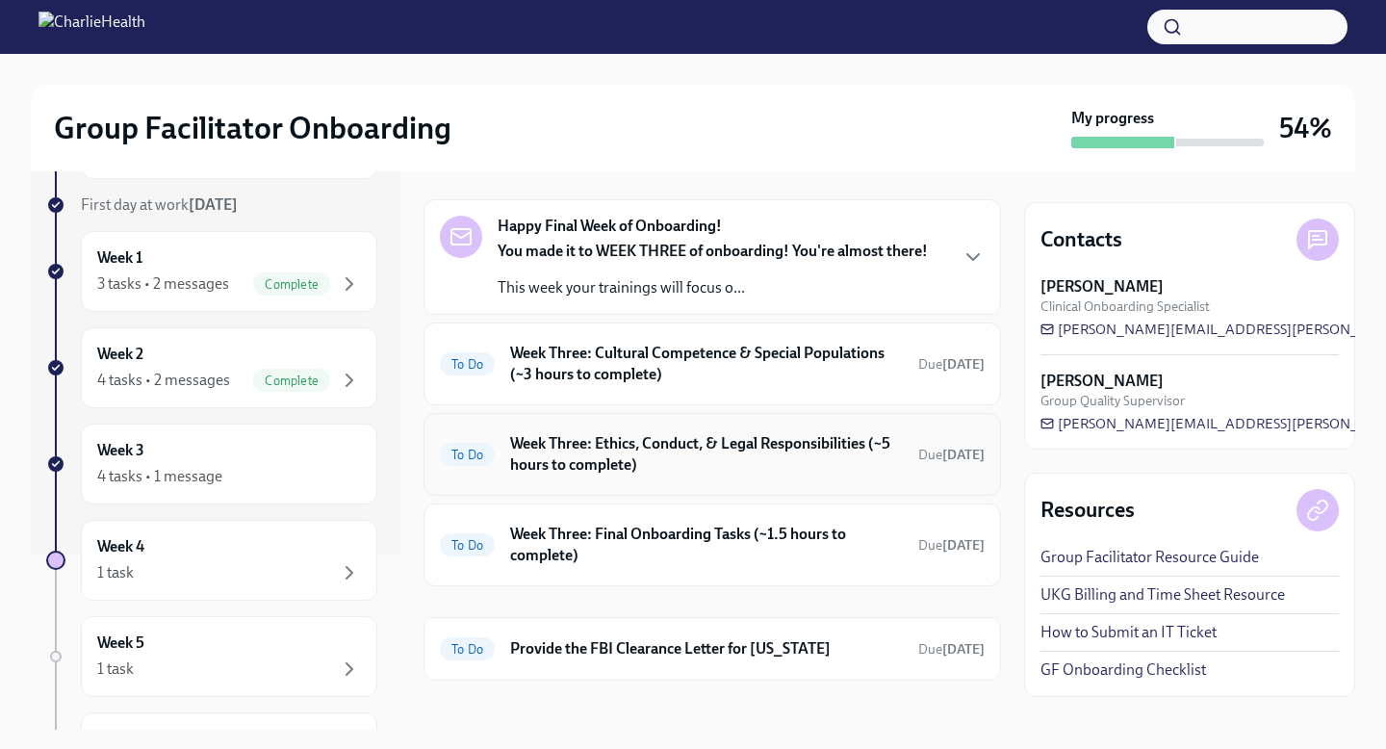
scroll to position [73, 0]
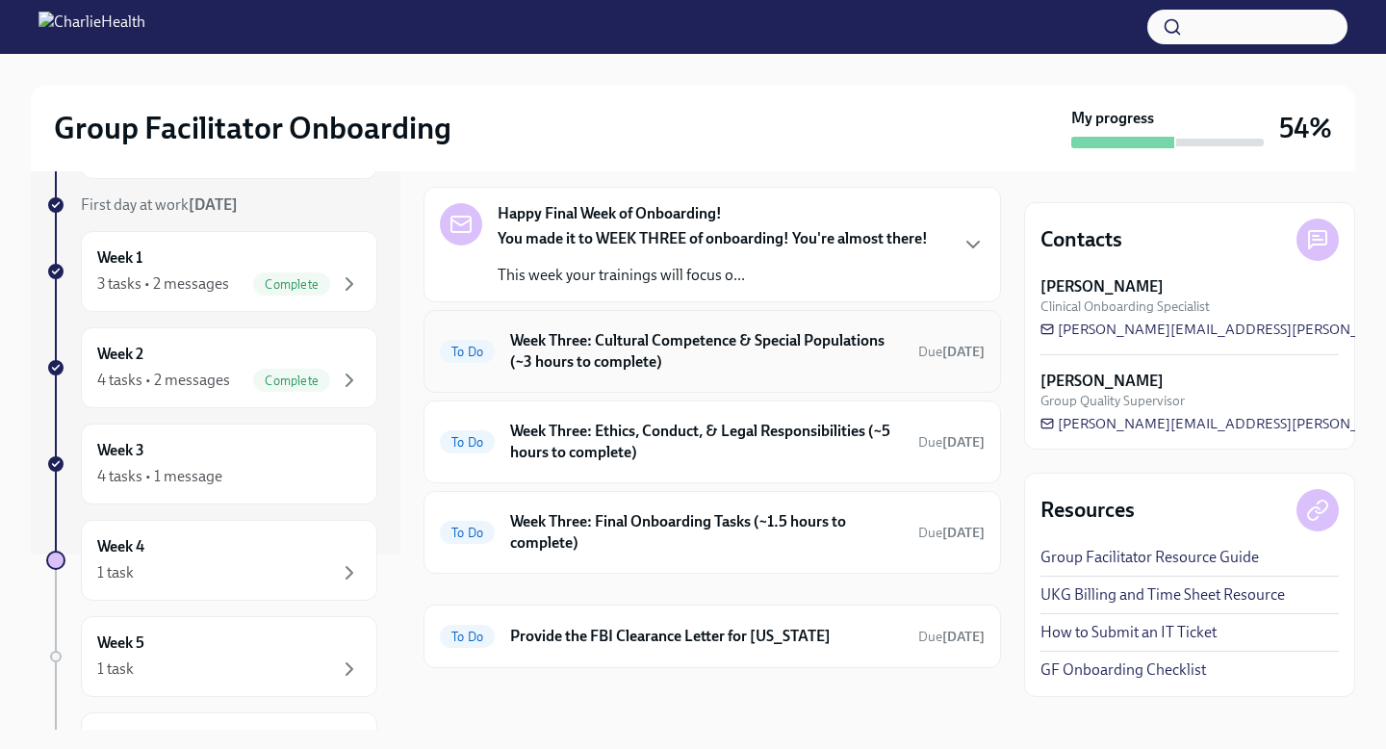
click at [643, 369] on h6 "Week Three: Cultural Competence & Special Populations (~3 hours to complete)" at bounding box center [706, 351] width 393 height 42
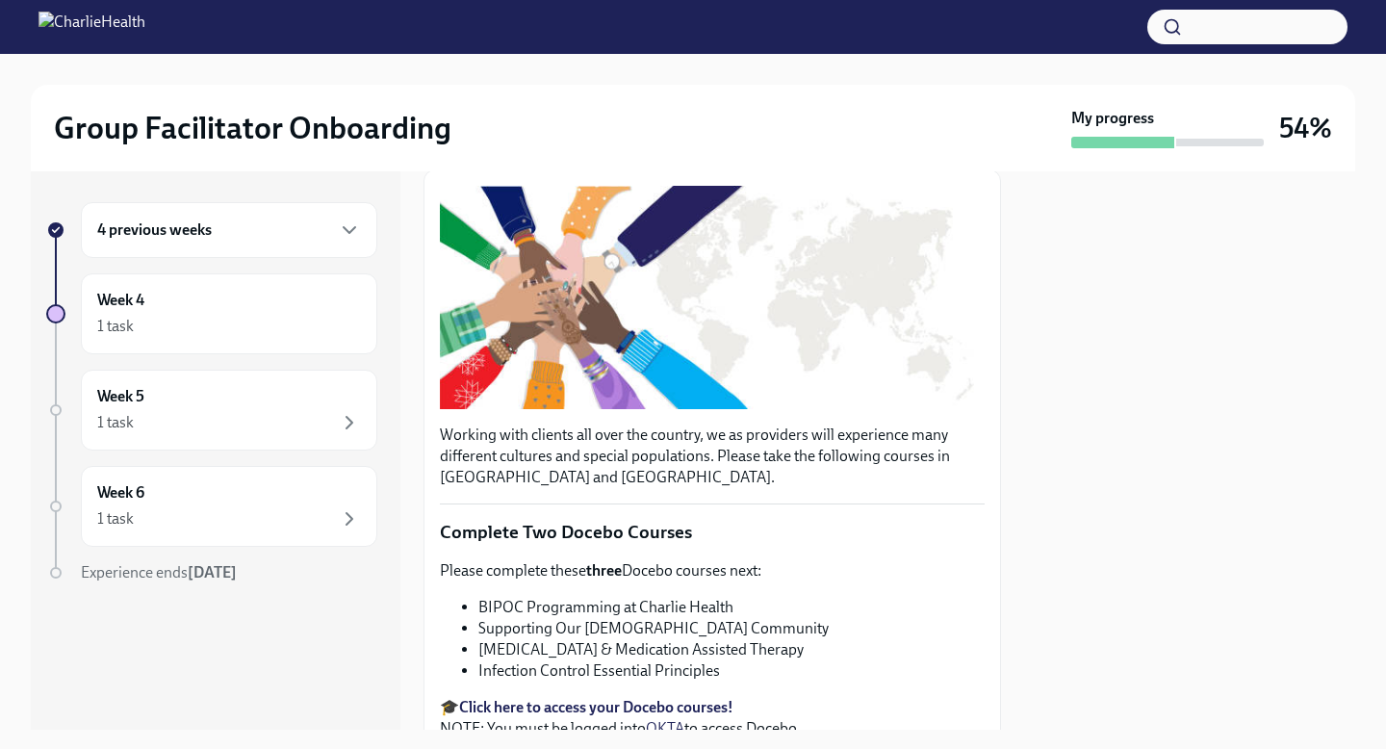
scroll to position [137, 0]
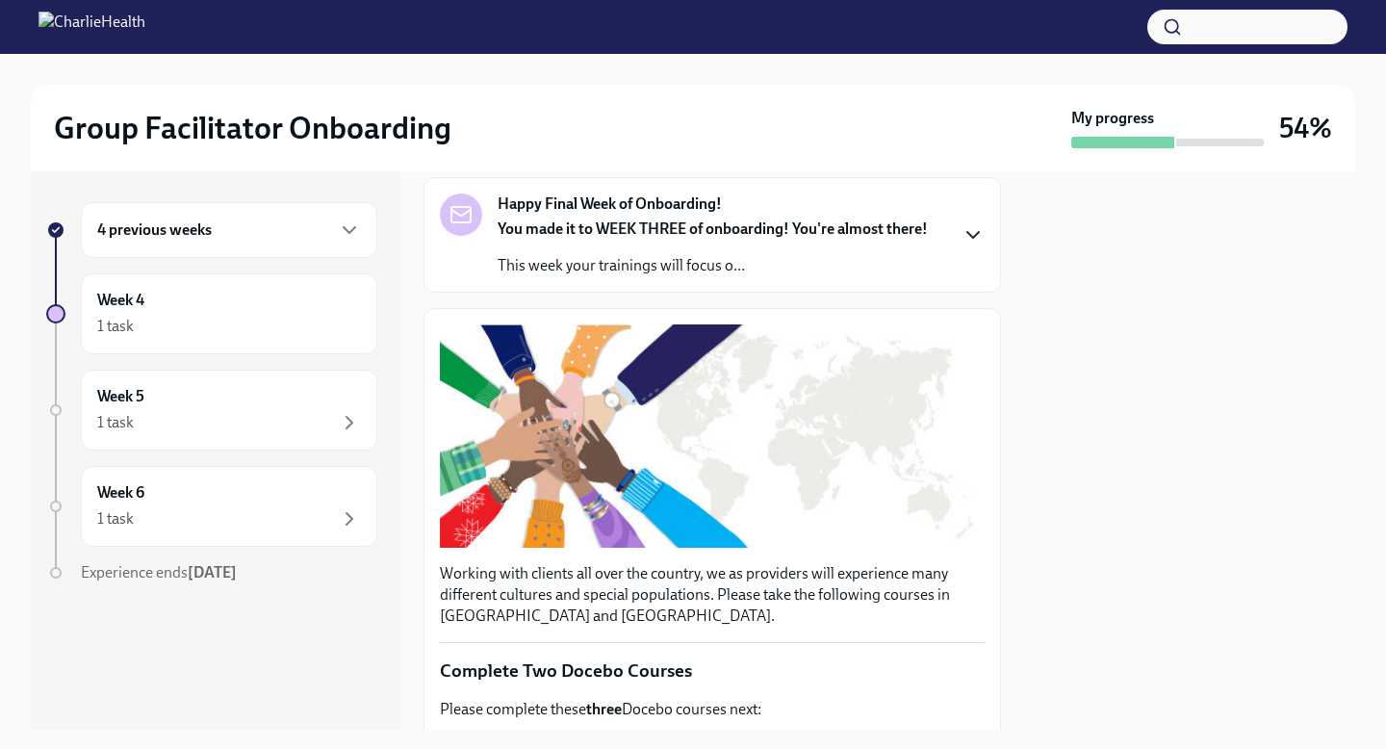
click at [974, 230] on icon "button" at bounding box center [973, 234] width 23 height 23
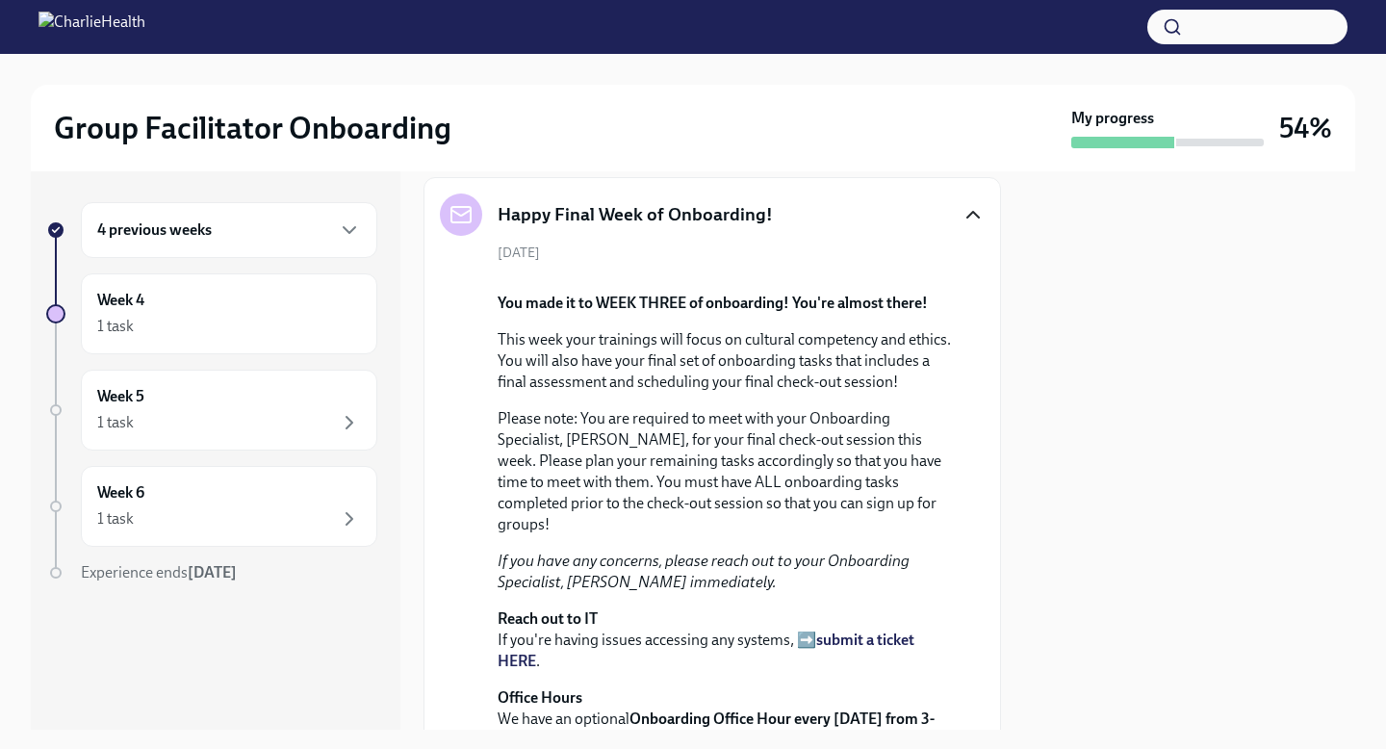
click at [976, 209] on icon "button" at bounding box center [973, 214] width 23 height 23
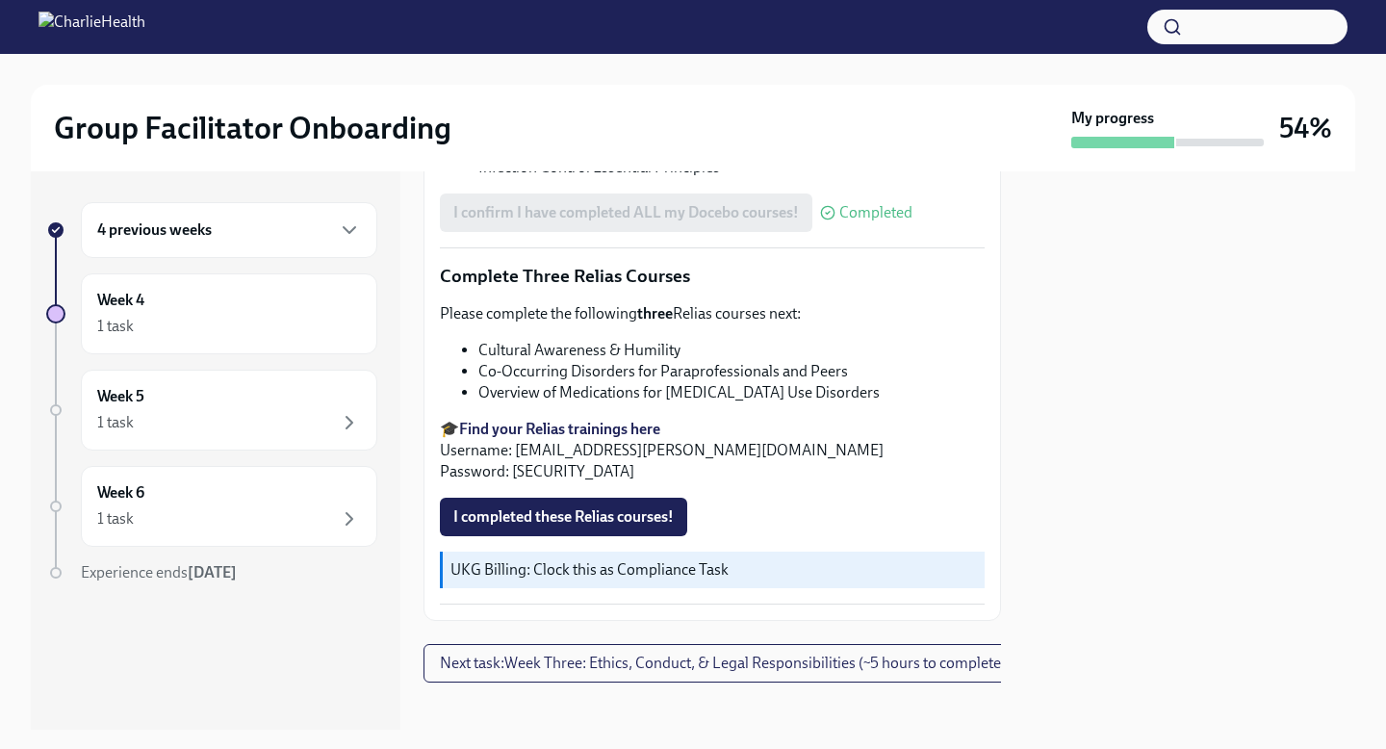
scroll to position [1520, 0]
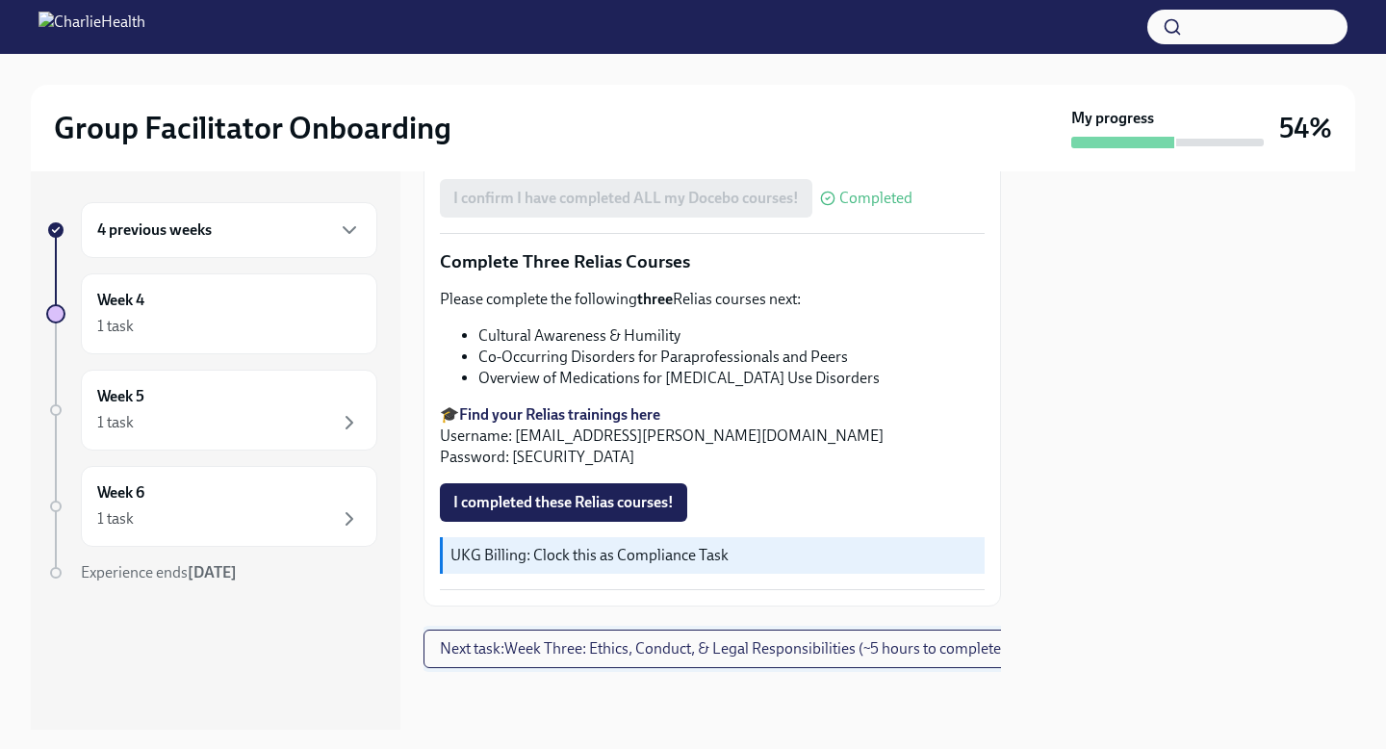
click at [621, 659] on button "Next task : Week Three: Ethics, Conduct, & Legal Responsibilities (~5 hours to …" at bounding box center [723, 649] width 599 height 39
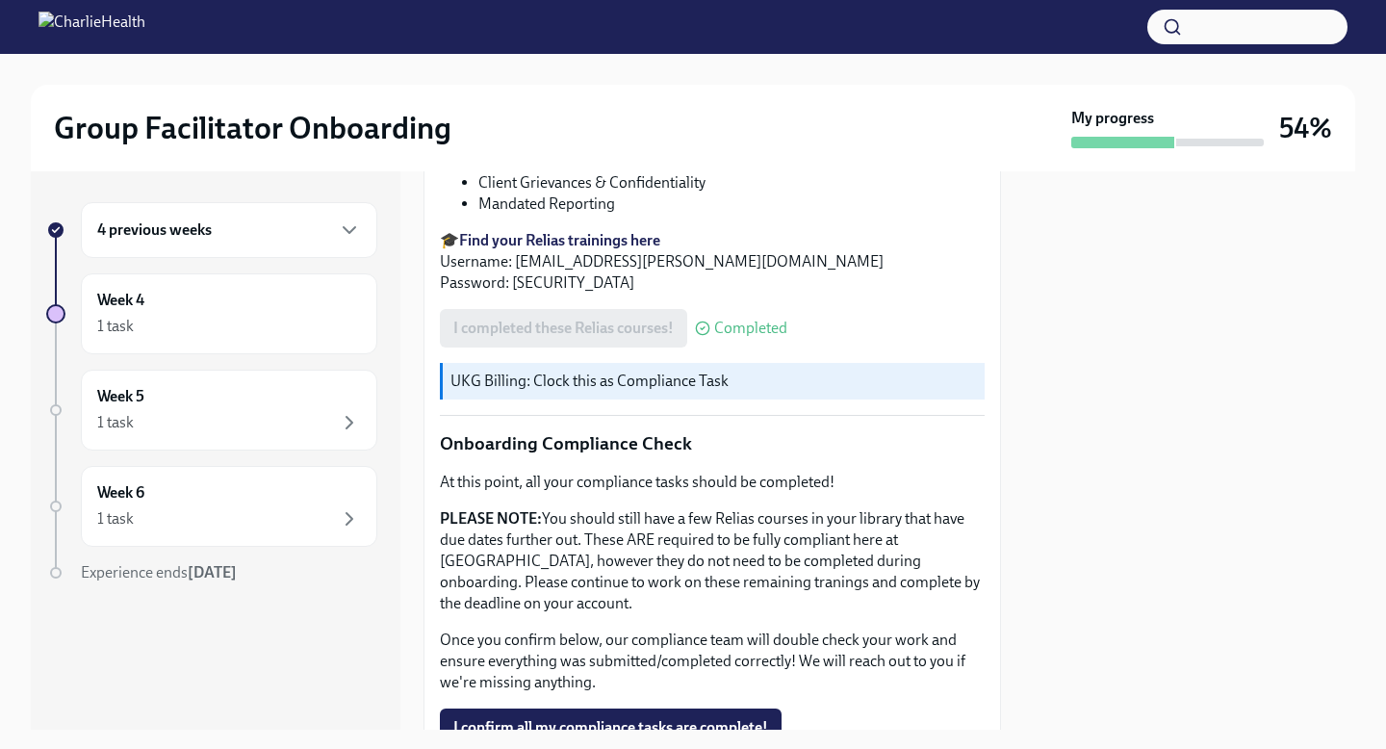
scroll to position [1056, 0]
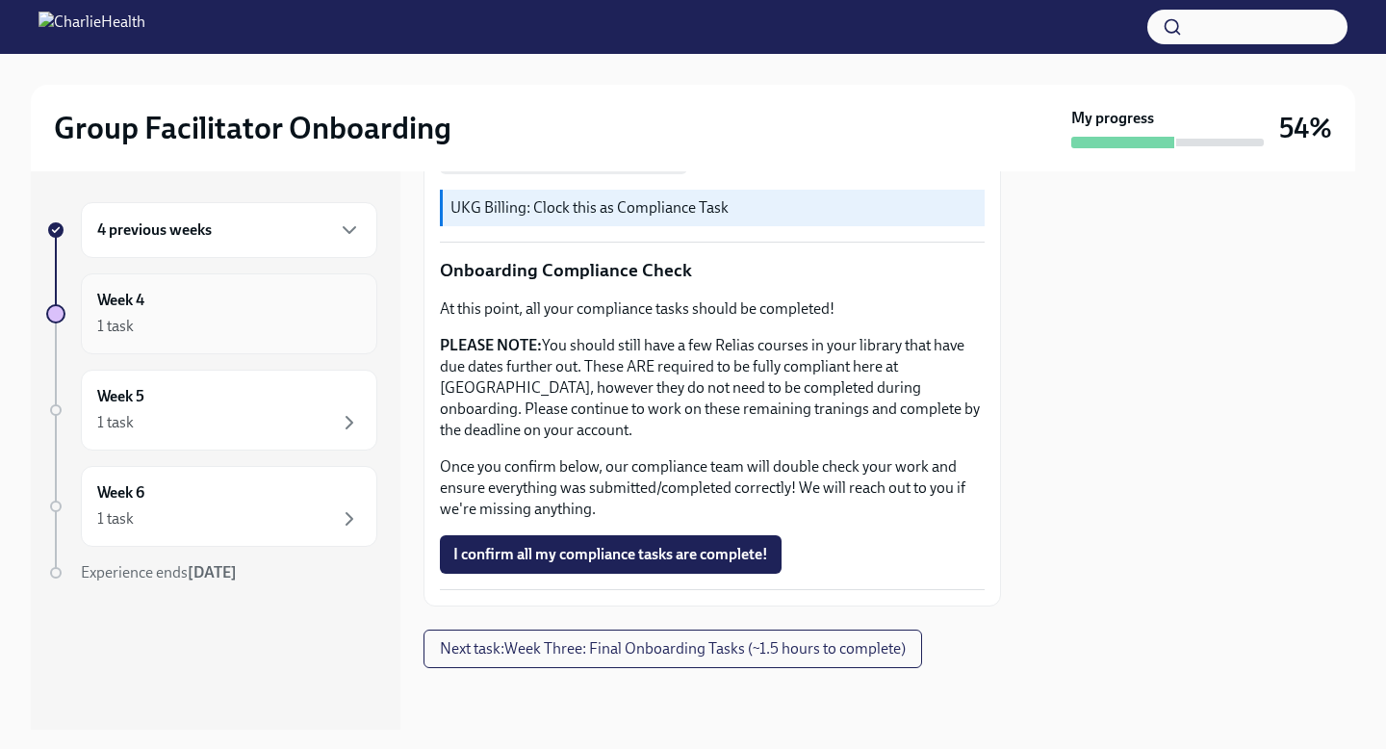
click at [290, 309] on div "Week 4 1 task" at bounding box center [229, 314] width 264 height 48
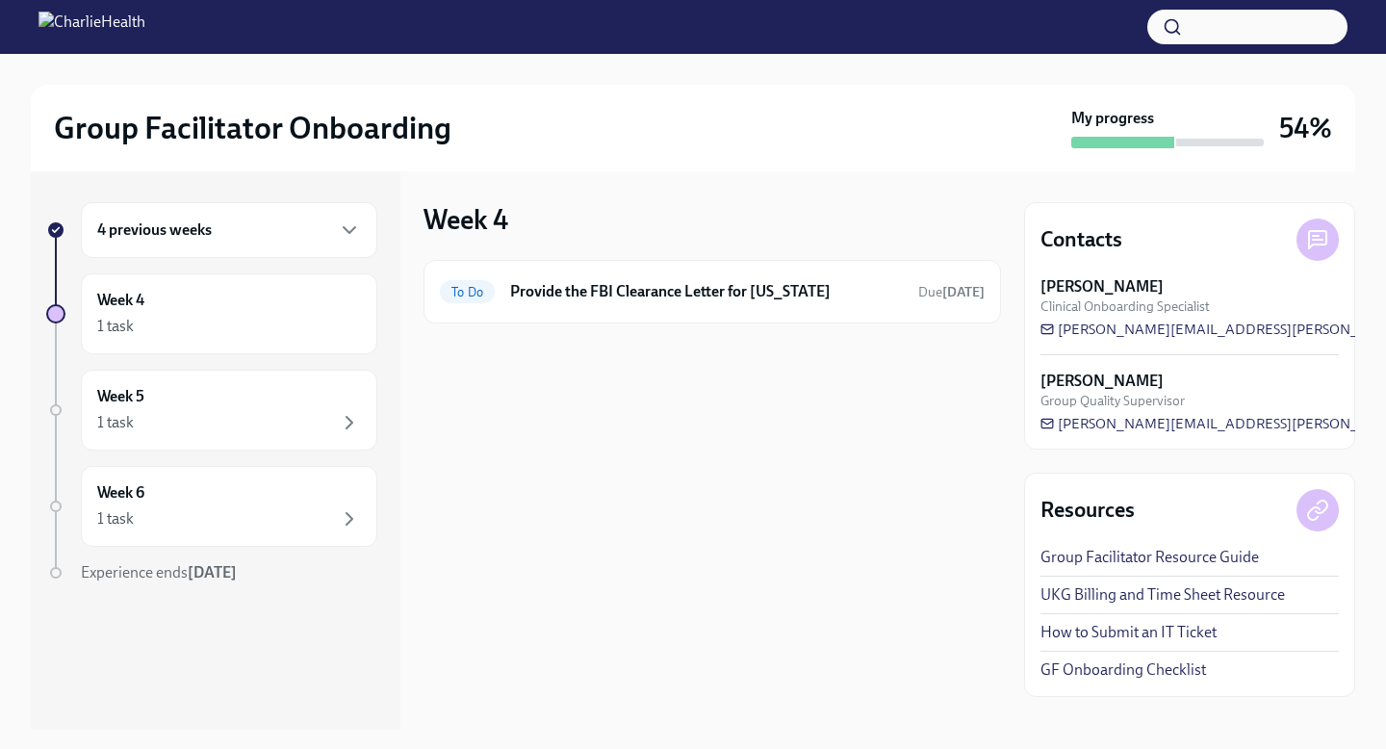
click at [317, 256] on div "4 previous weeks" at bounding box center [229, 230] width 297 height 56
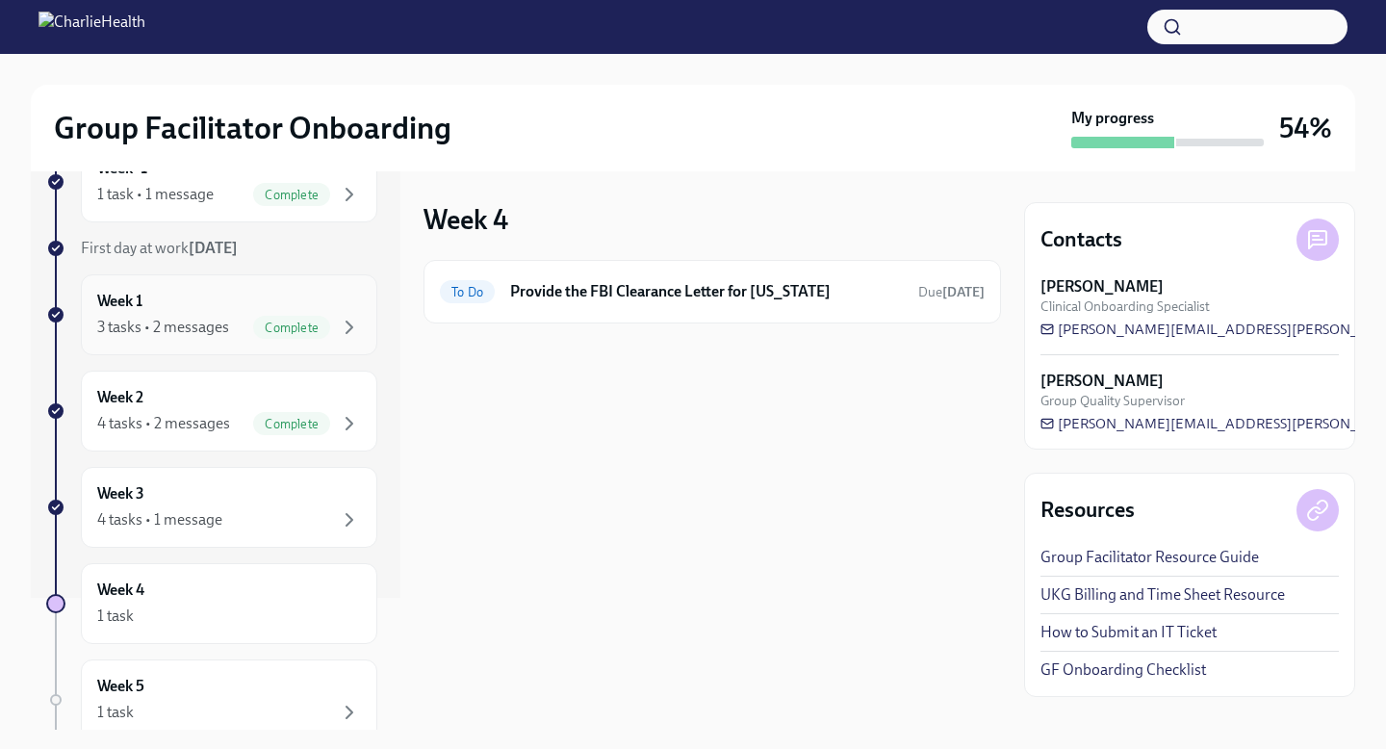
scroll to position [138, 0]
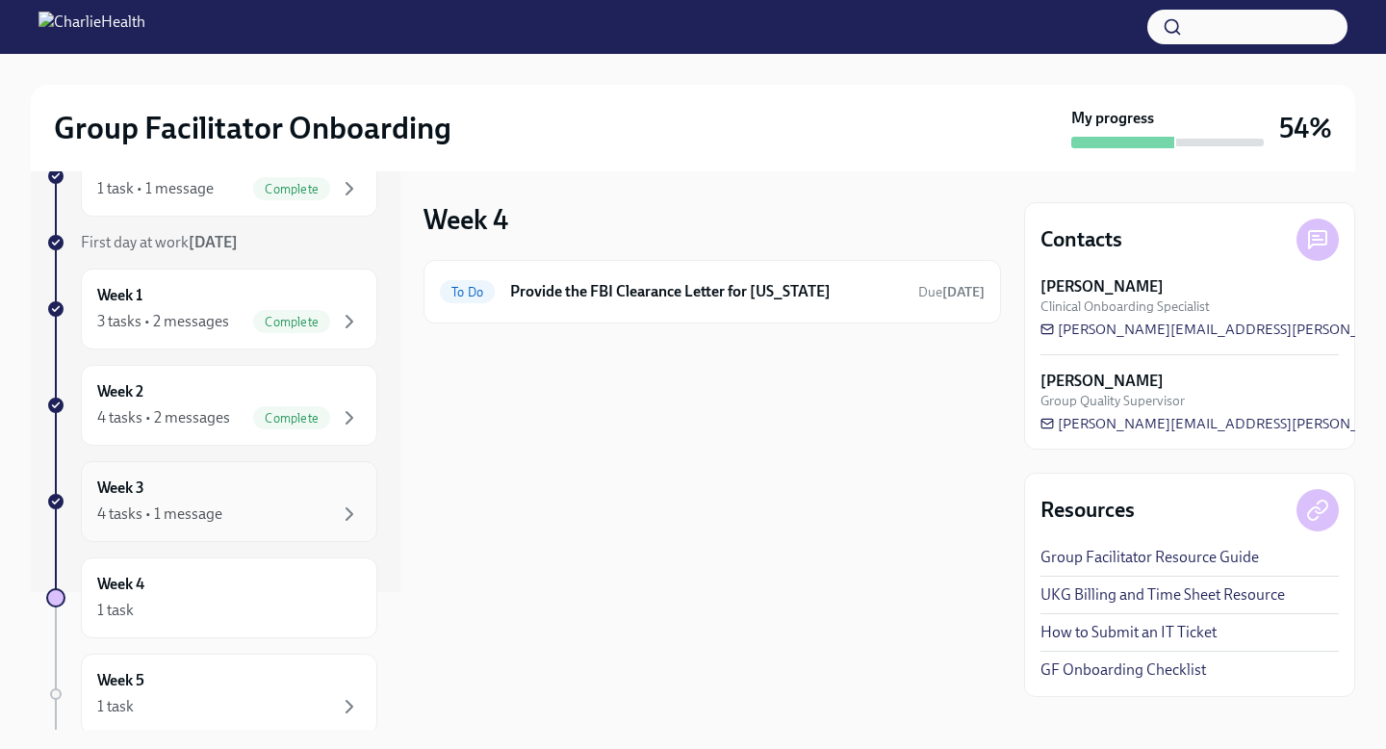
click at [311, 502] on div "Week 3 4 tasks • 1 message" at bounding box center [229, 502] width 264 height 48
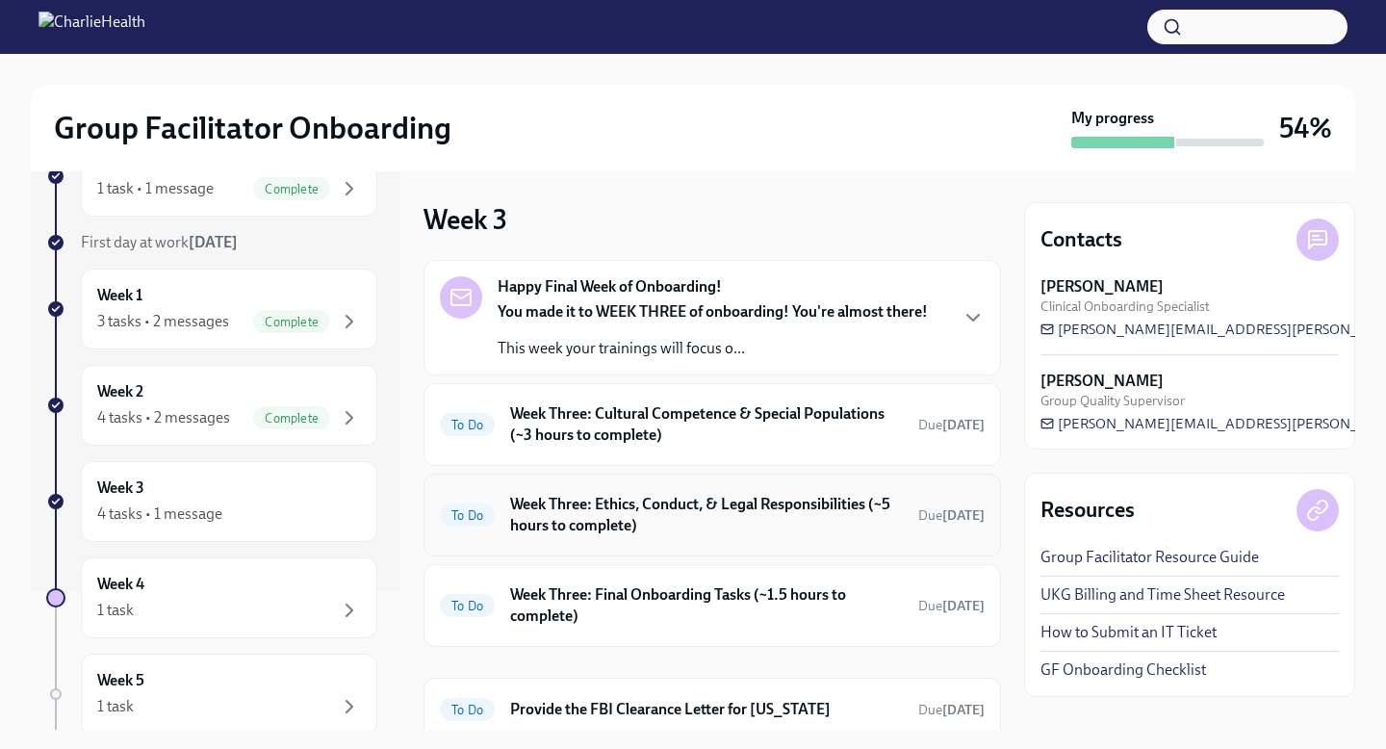
scroll to position [73, 0]
